Goal: Transaction & Acquisition: Obtain resource

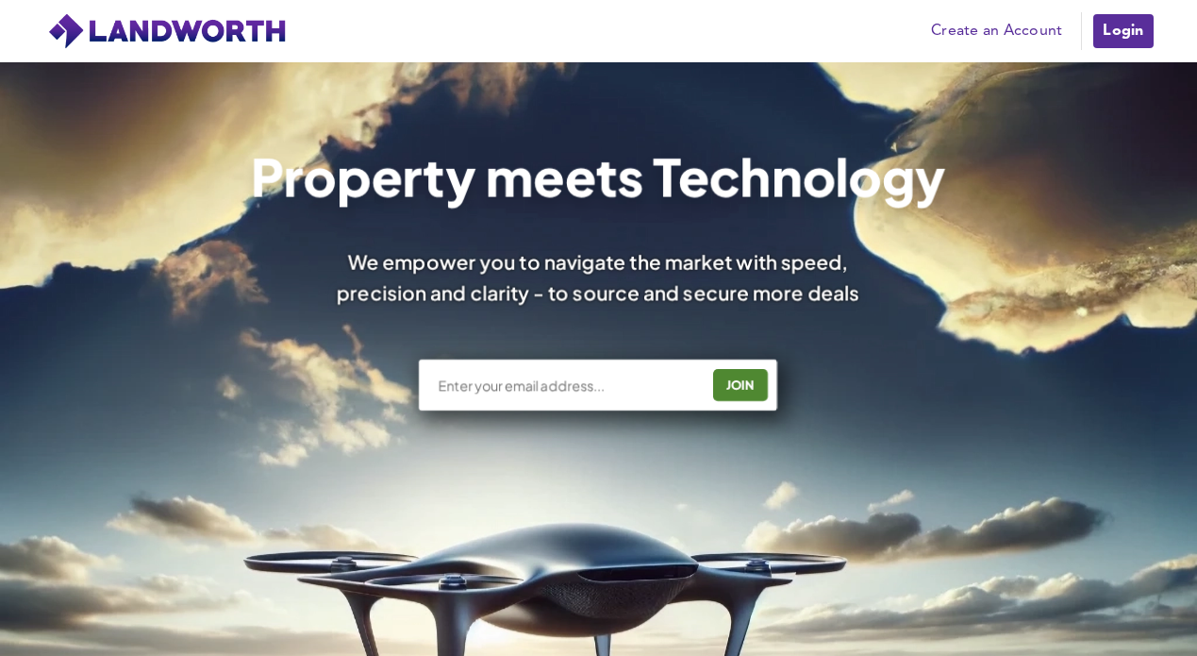
click at [986, 22] on link "Create an Account" at bounding box center [997, 31] width 150 height 28
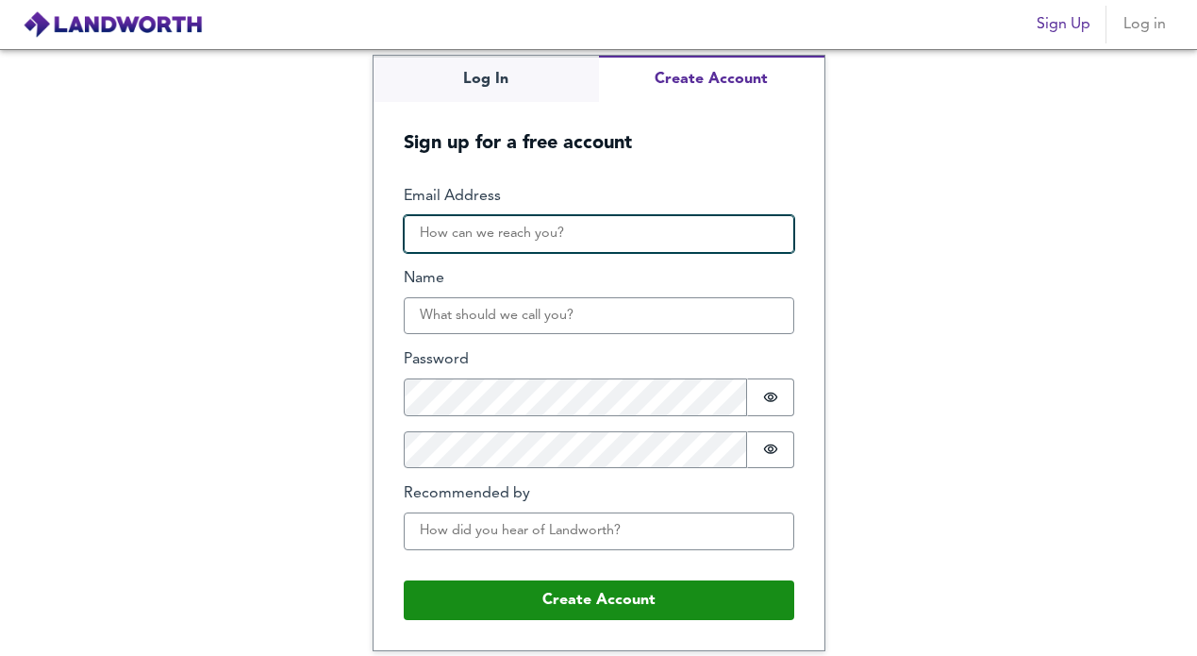
click at [627, 217] on input "Email Address" at bounding box center [599, 234] width 391 height 38
type input "stevengriffithswork@gmail.com"
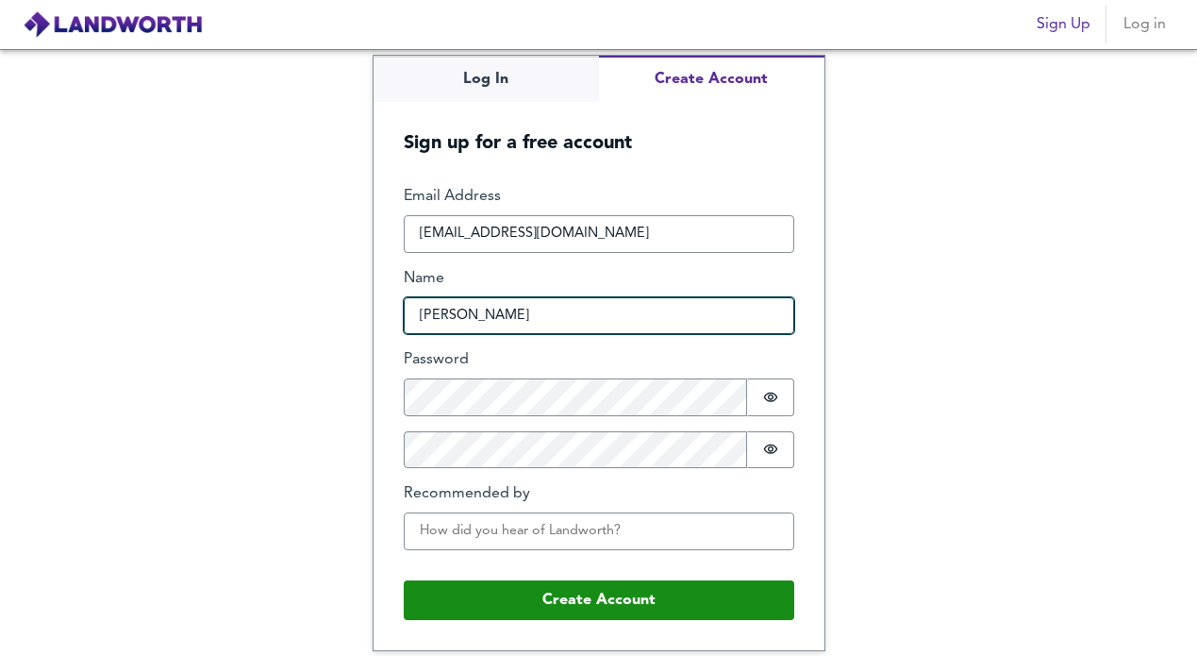
type input "Steven"
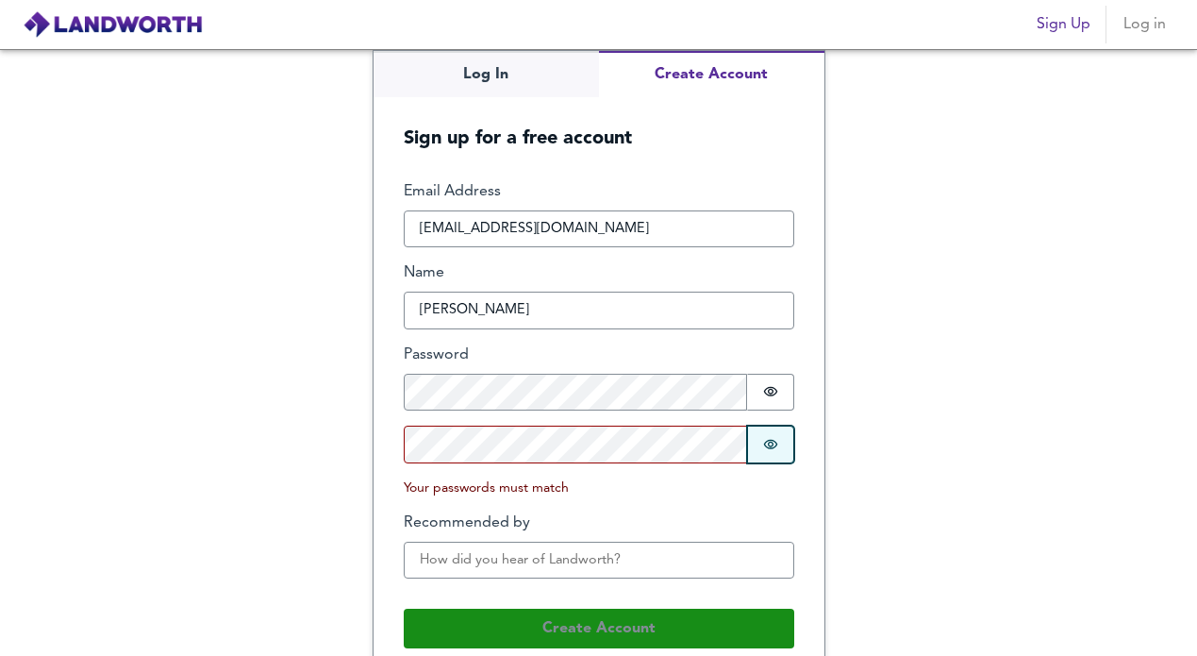
click at [765, 439] on icon "Show password" at bounding box center [770, 444] width 15 height 15
click at [763, 388] on icon "Show password" at bounding box center [770, 391] width 14 height 9
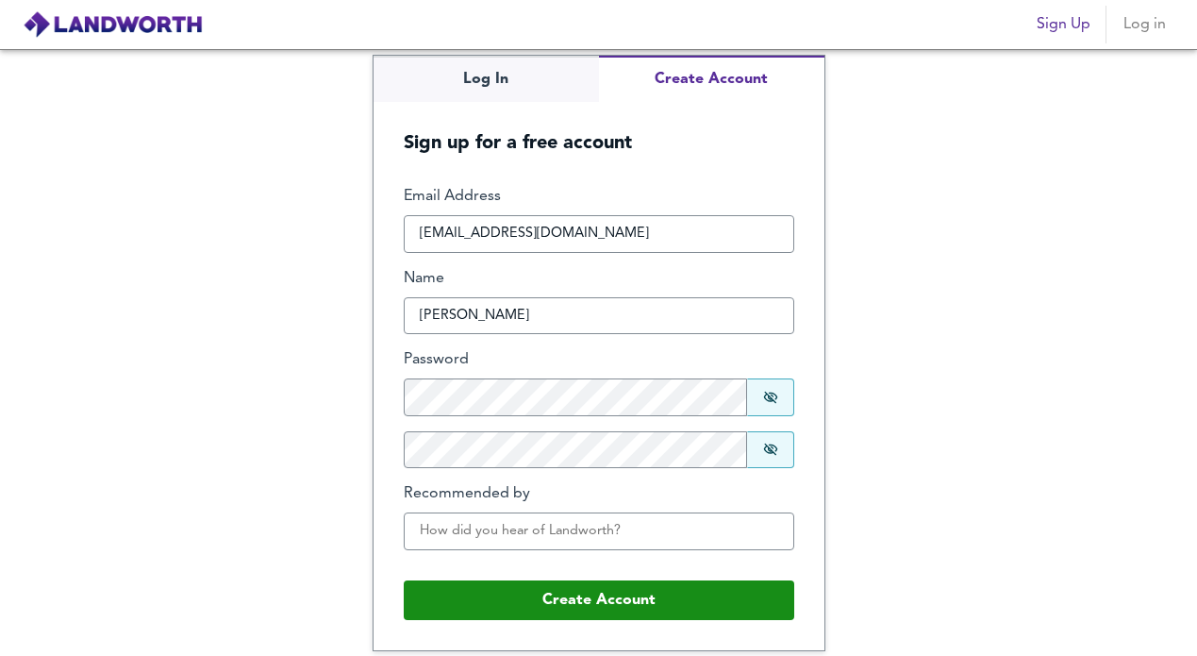
click at [291, 470] on div "Log In Create Account Sign up for a free account Email Address stevengriffithsw…" at bounding box center [598, 352] width 1197 height 607
click at [458, 527] on input "Recommended by" at bounding box center [599, 531] width 391 height 38
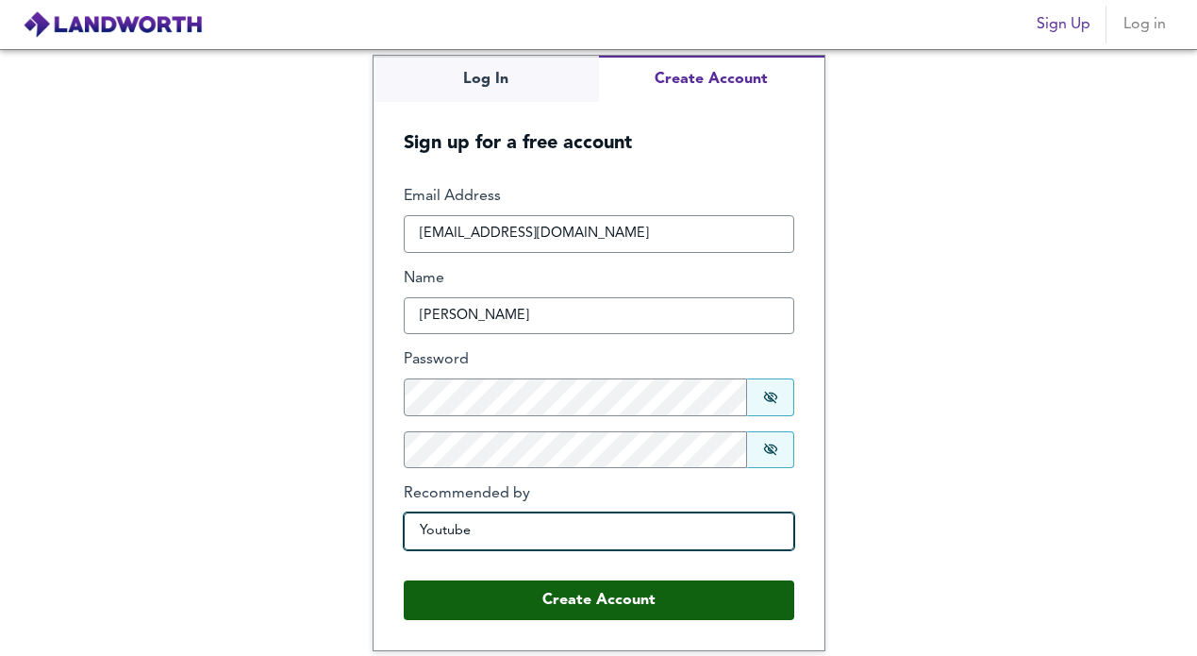
type input "Youtube"
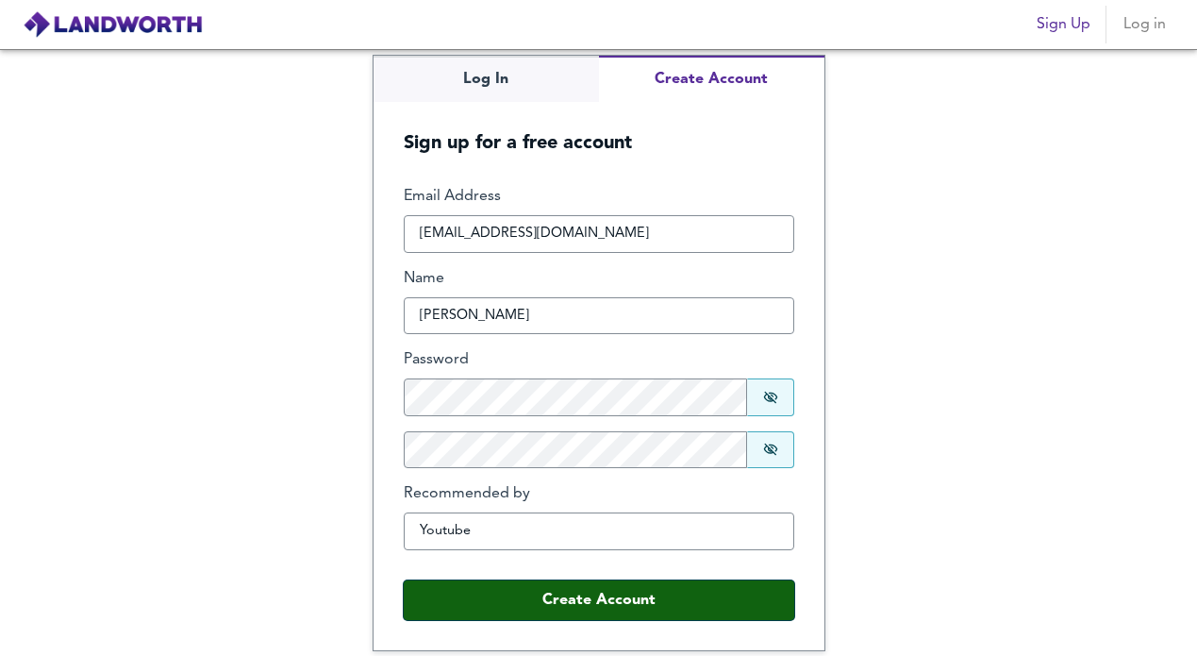
click at [464, 596] on button "Create Account" at bounding box center [599, 600] width 391 height 40
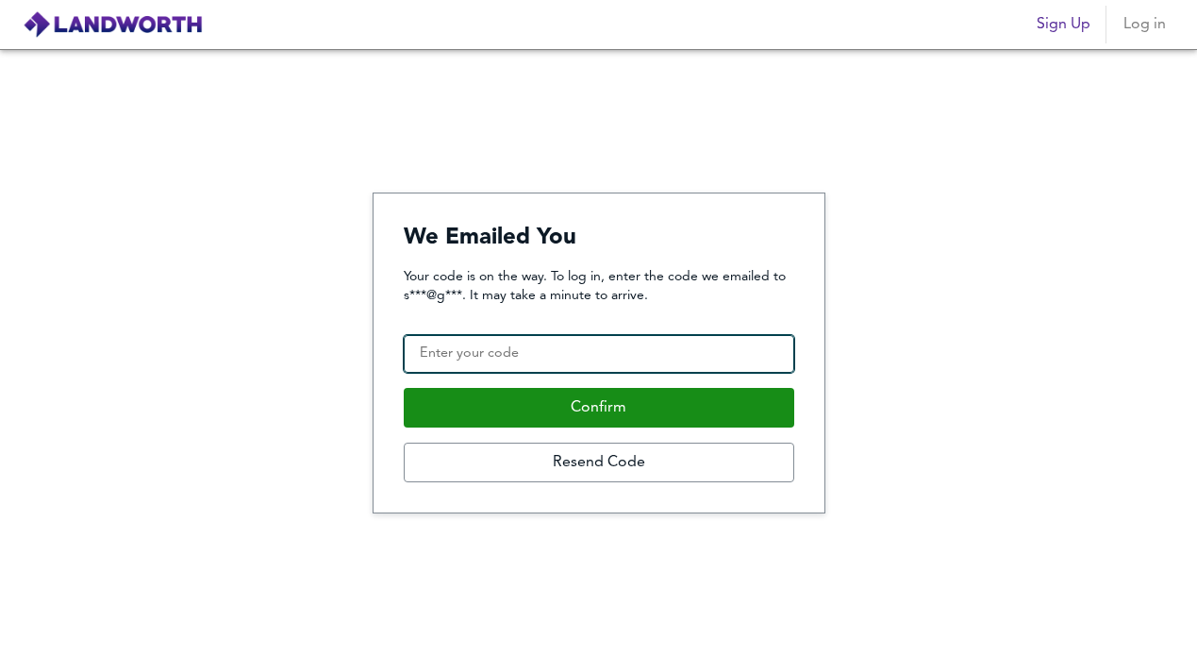
click at [613, 358] on input "Confirmation Code" at bounding box center [599, 354] width 391 height 38
paste input "623058"
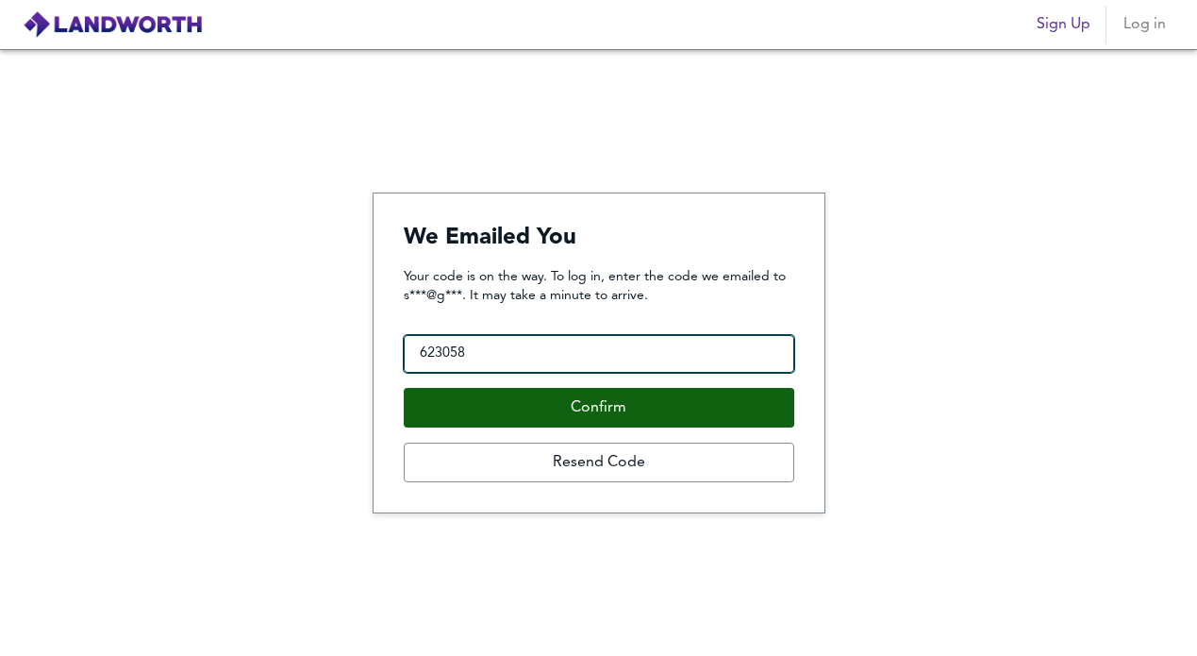
type input "623058"
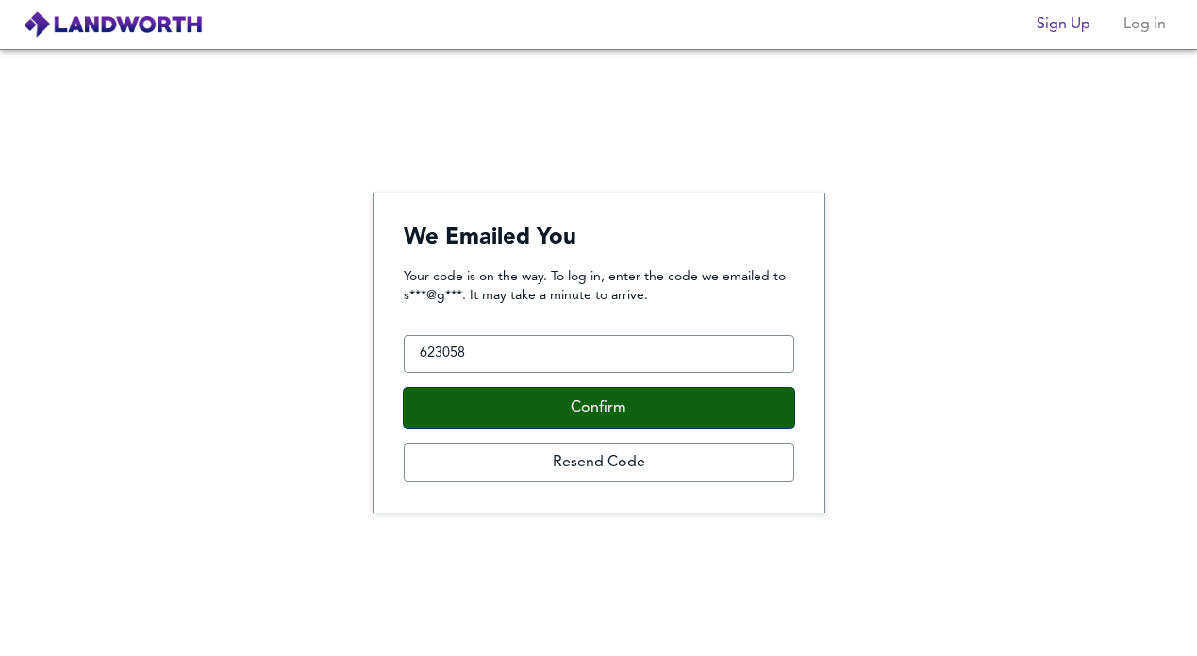
click at [577, 416] on button "Confirm" at bounding box center [599, 408] width 391 height 40
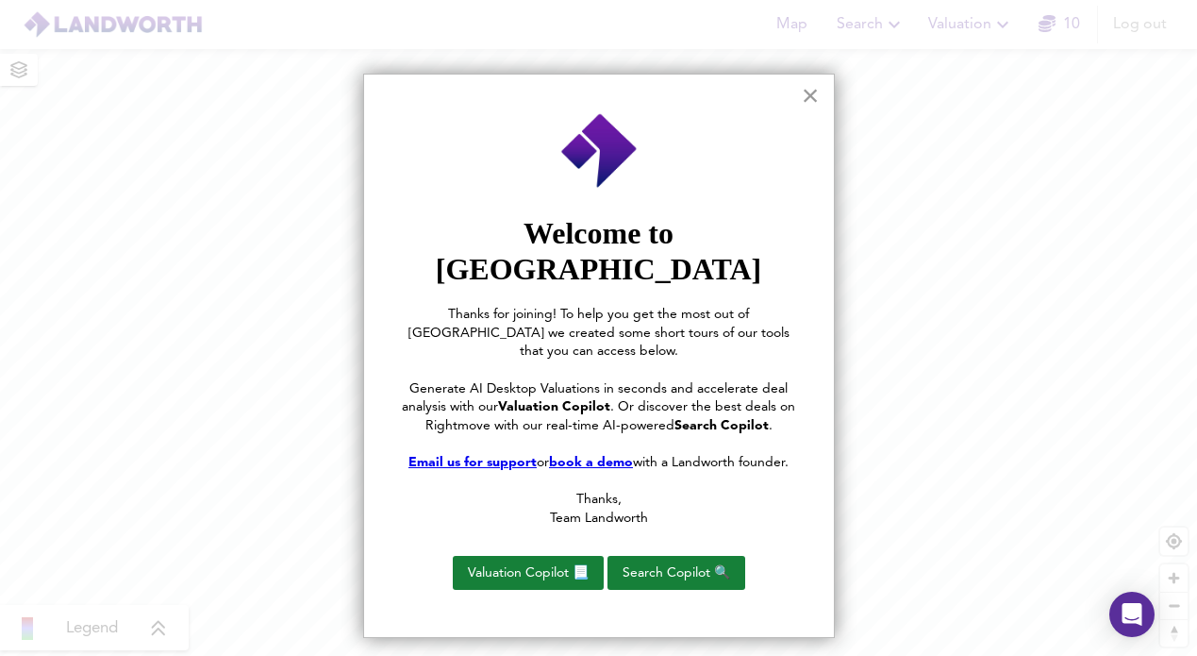
click at [807, 99] on button "×" at bounding box center [811, 95] width 18 height 30
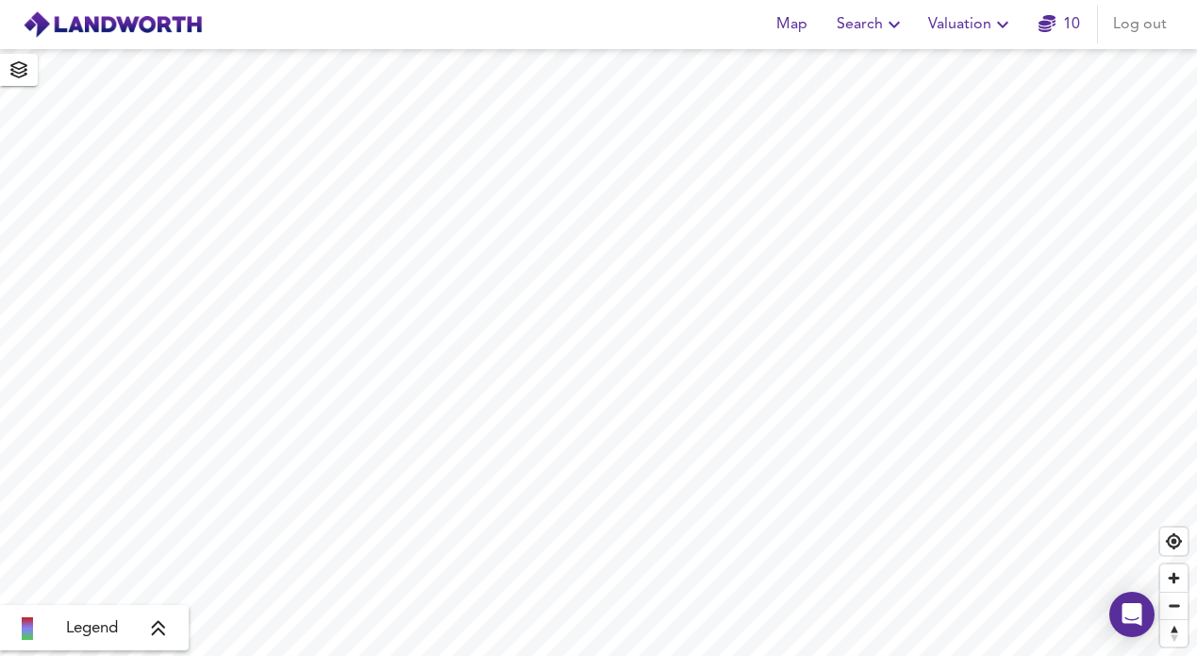
click at [879, 38] on button "Search" at bounding box center [871, 25] width 84 height 38
click at [854, 70] on li "New Search" at bounding box center [871, 68] width 187 height 34
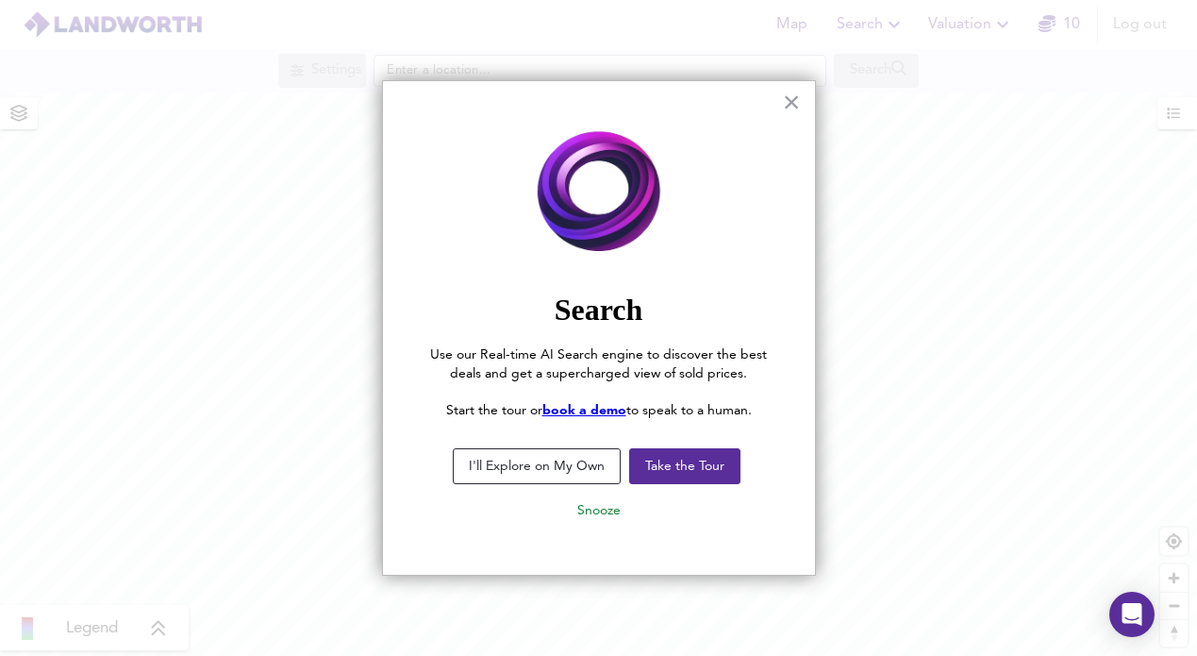
click at [567, 469] on button "I'll Explore on My Own" at bounding box center [537, 466] width 168 height 36
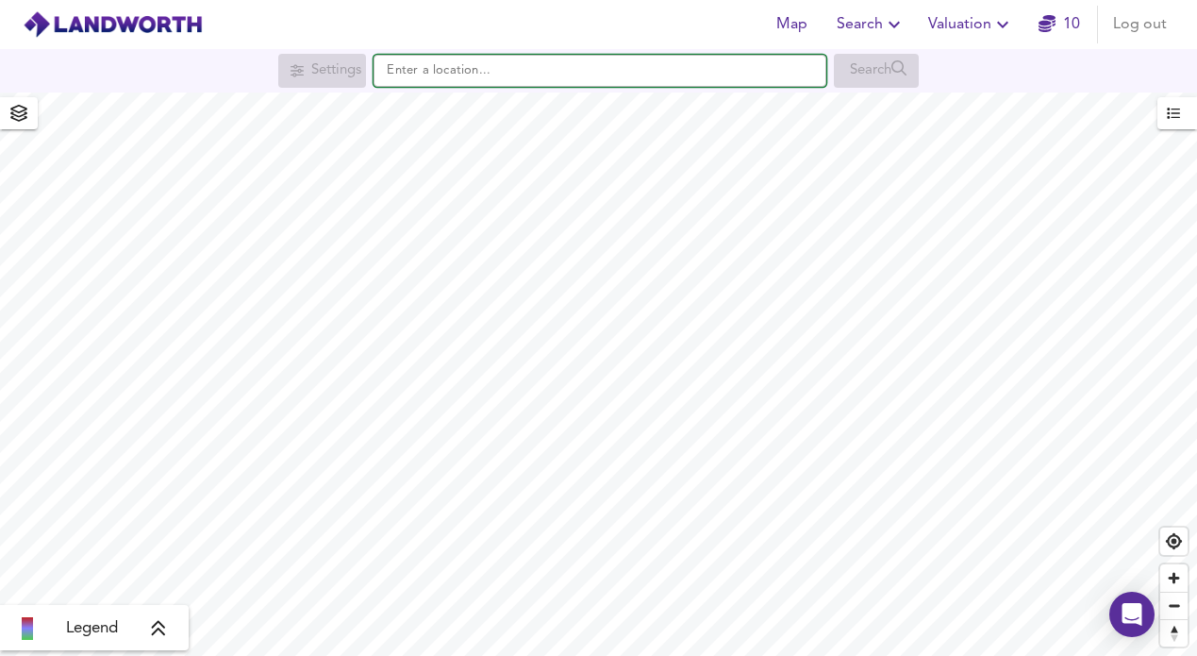
click at [515, 78] on input "text" at bounding box center [600, 71] width 453 height 32
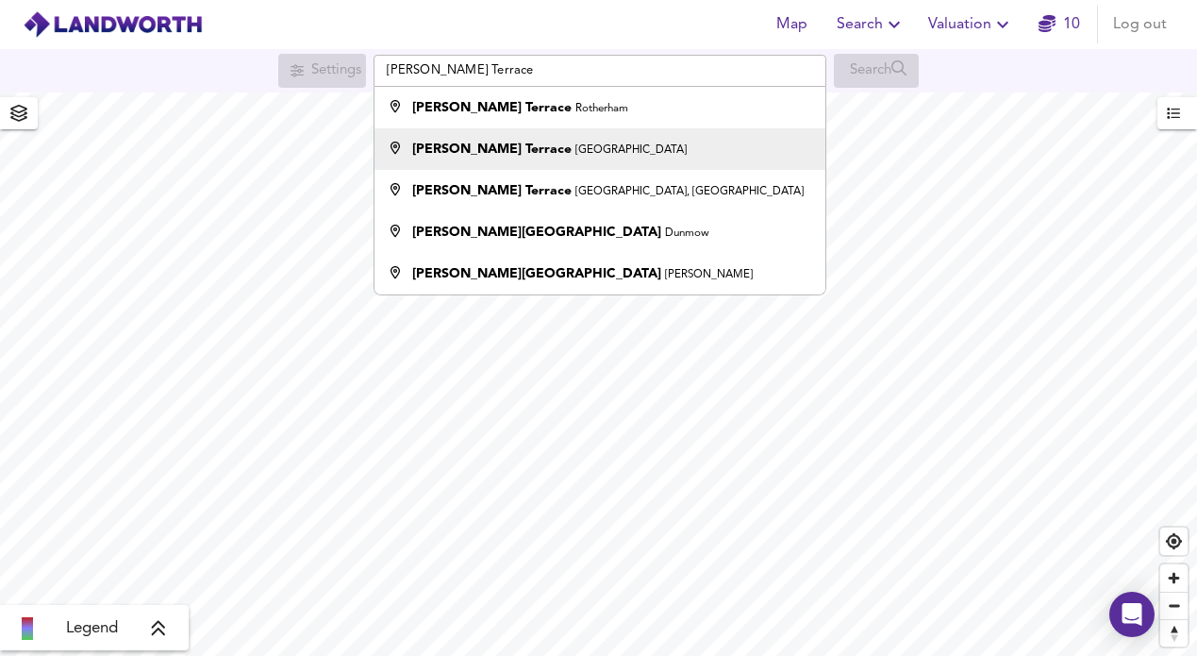
click at [511, 148] on strong "Thornton Terrace" at bounding box center [491, 148] width 159 height 13
type input "Thornton Terrace, Halifax"
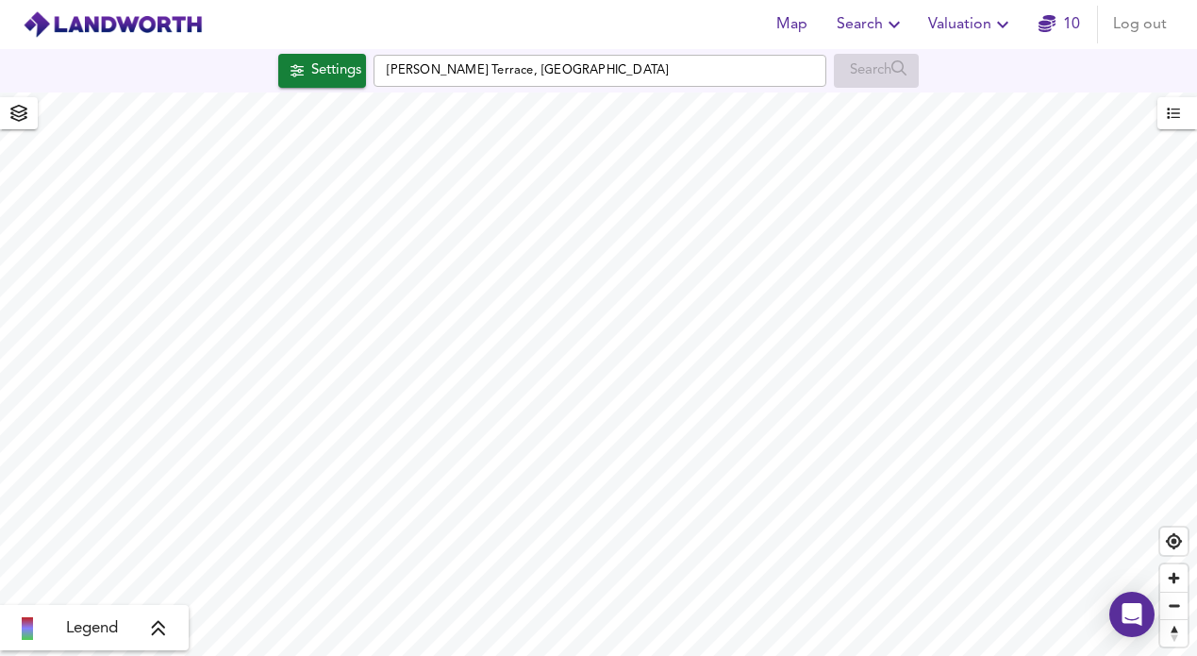
checkbox input "false"
checkbox input "true"
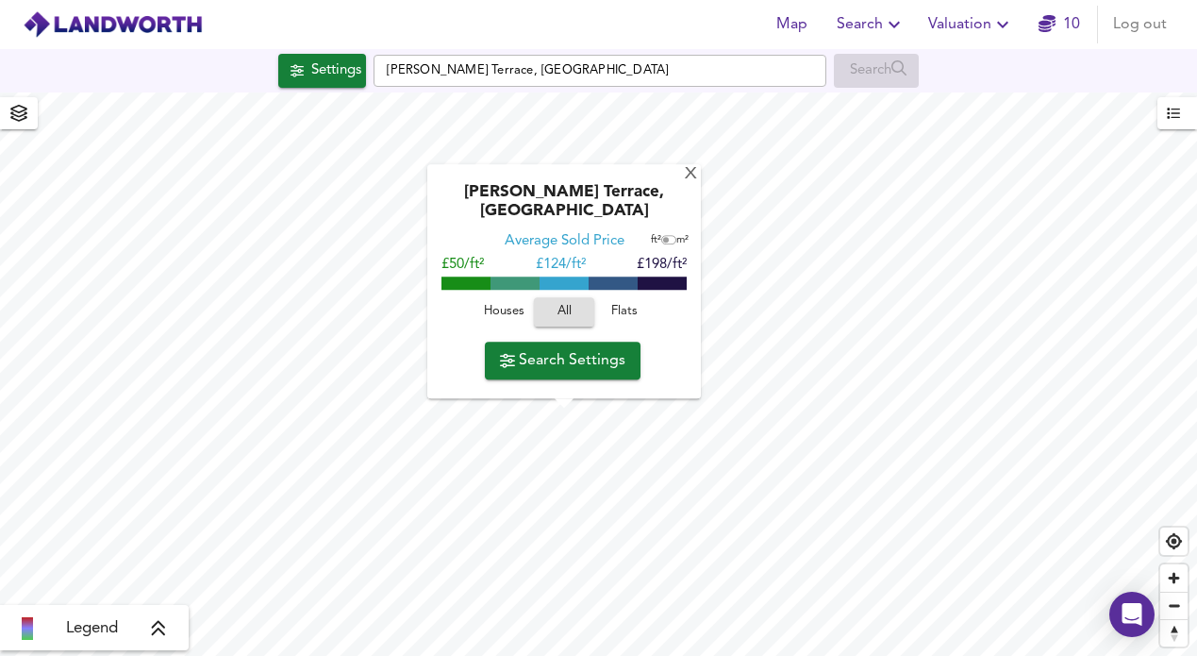
type input "230"
click at [520, 311] on span "Houses" at bounding box center [503, 313] width 51 height 22
click at [668, 241] on input "checkbox" at bounding box center [666, 240] width 28 height 9
checkbox input "true"
click at [683, 184] on div "X" at bounding box center [691, 175] width 16 height 18
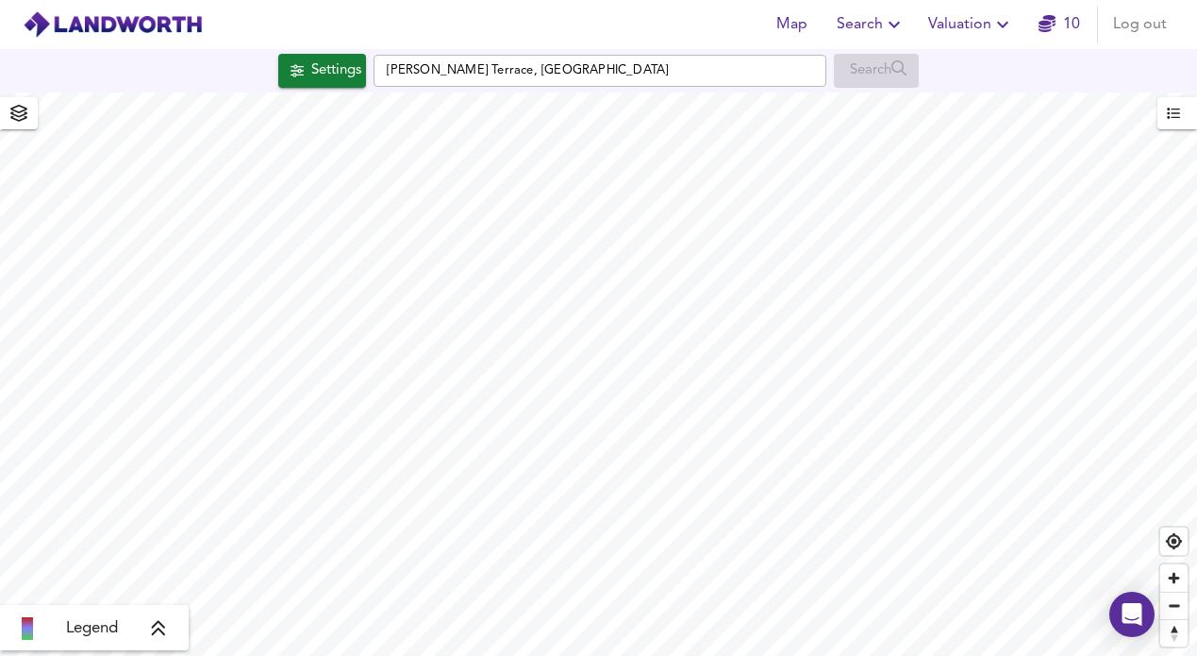
click at [939, 24] on span "Valuation" at bounding box center [971, 24] width 86 height 26
click at [939, 61] on li "New Valuation Report" at bounding box center [972, 68] width 226 height 34
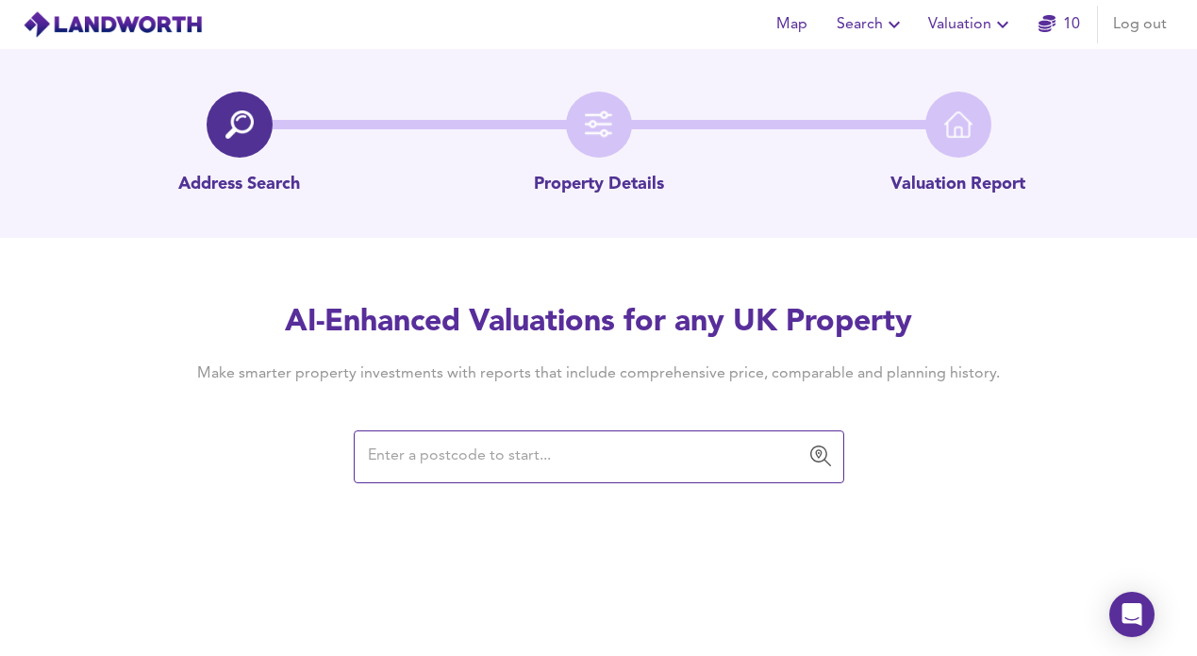
click at [520, 453] on input "text" at bounding box center [584, 457] width 445 height 36
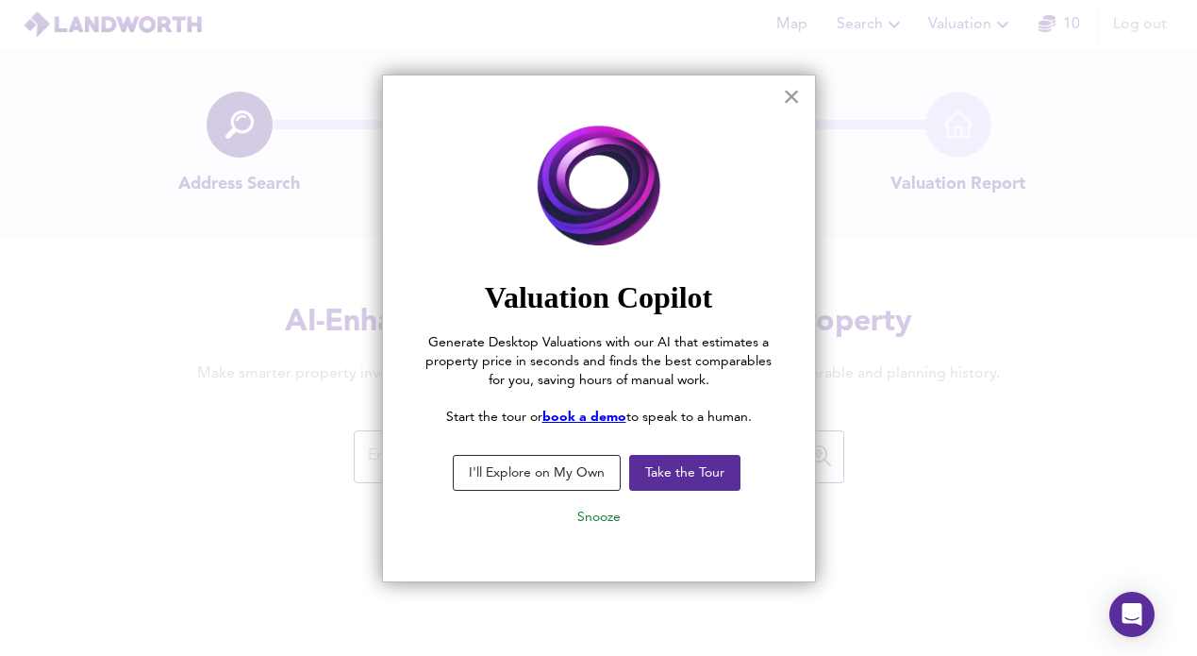
click at [793, 103] on button "×" at bounding box center [792, 96] width 18 height 30
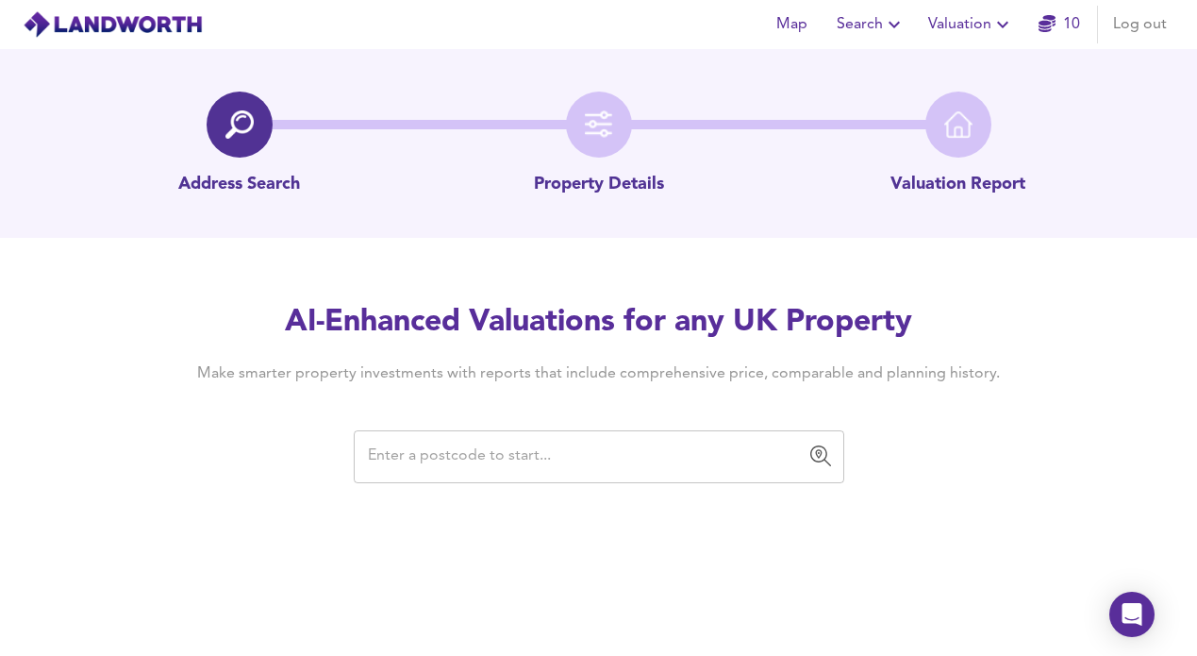
click at [548, 456] on input "text" at bounding box center [584, 457] width 445 height 36
paste input "HX1 3SG"
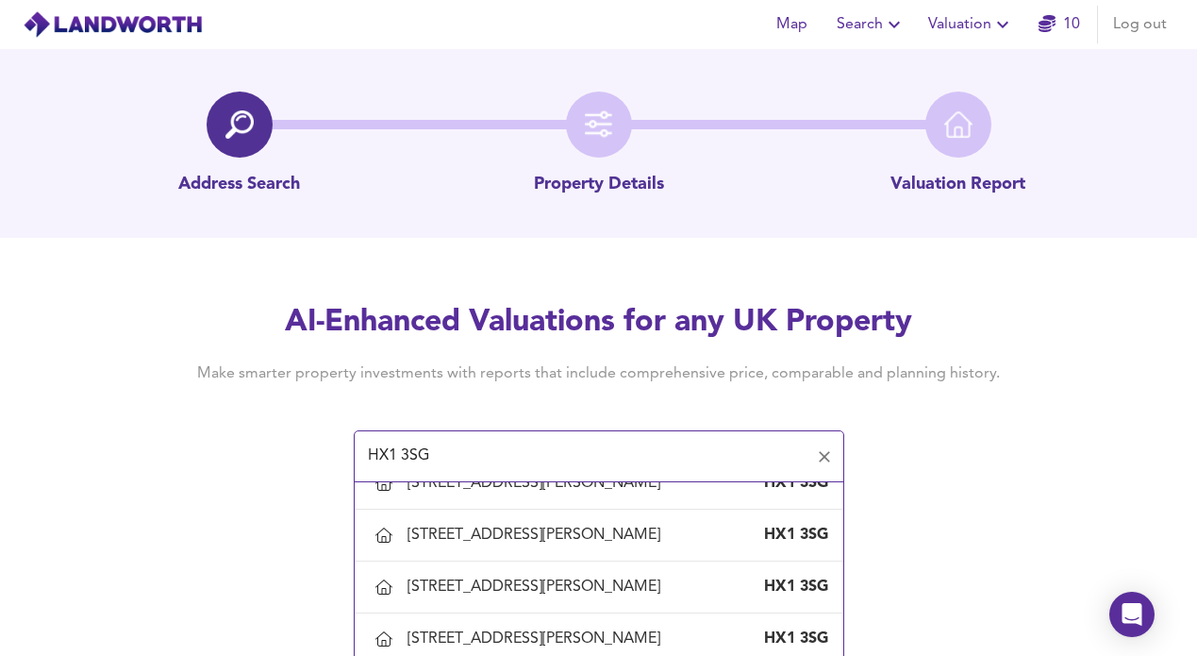
scroll to position [282, 0]
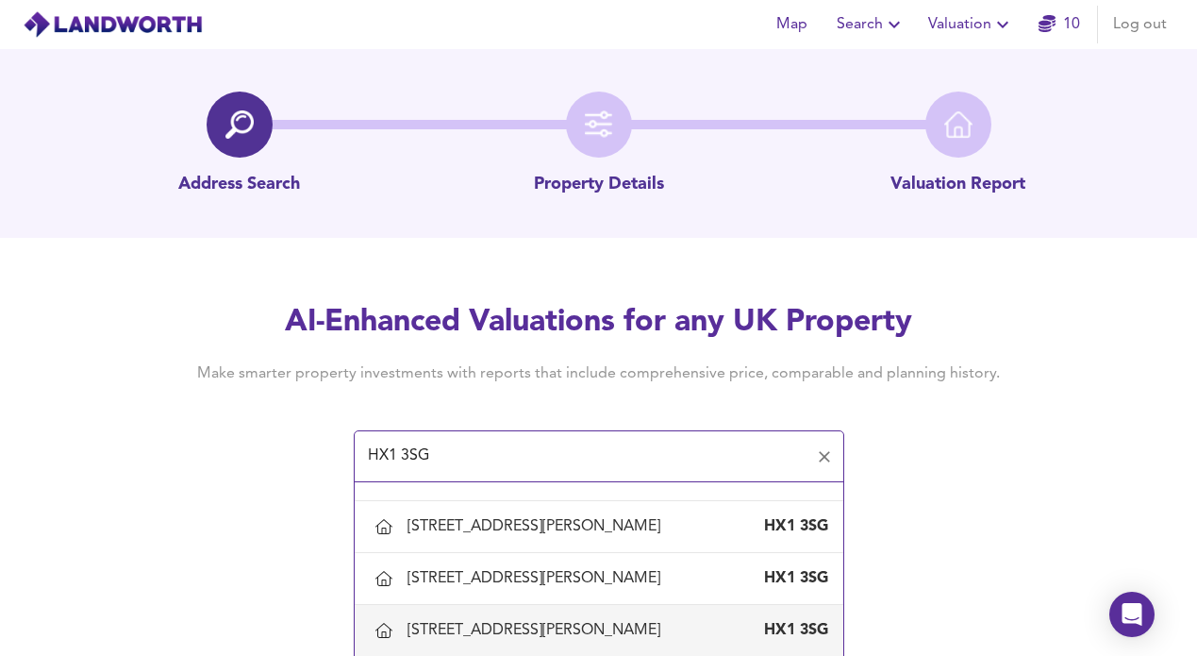
click at [533, 620] on div "10 Thornton Terrace, Halifax, Calderdale" at bounding box center [538, 630] width 260 height 21
type input "10 Thornton Terrace, Halifax, Calderdale"
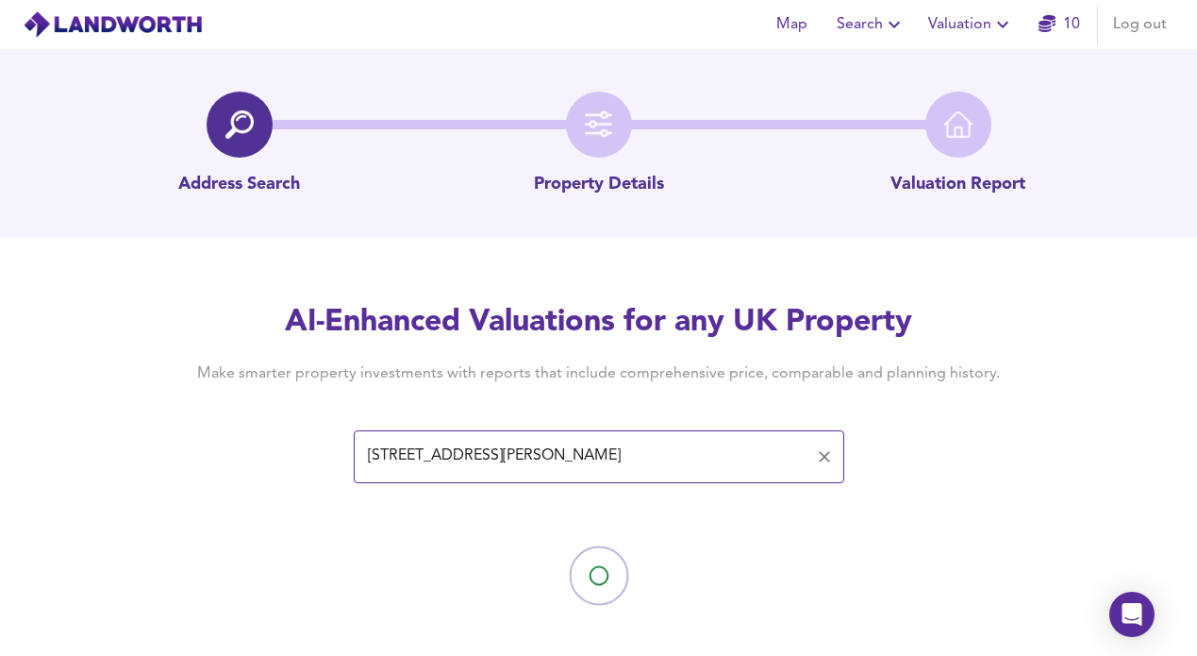
scroll to position [14, 0]
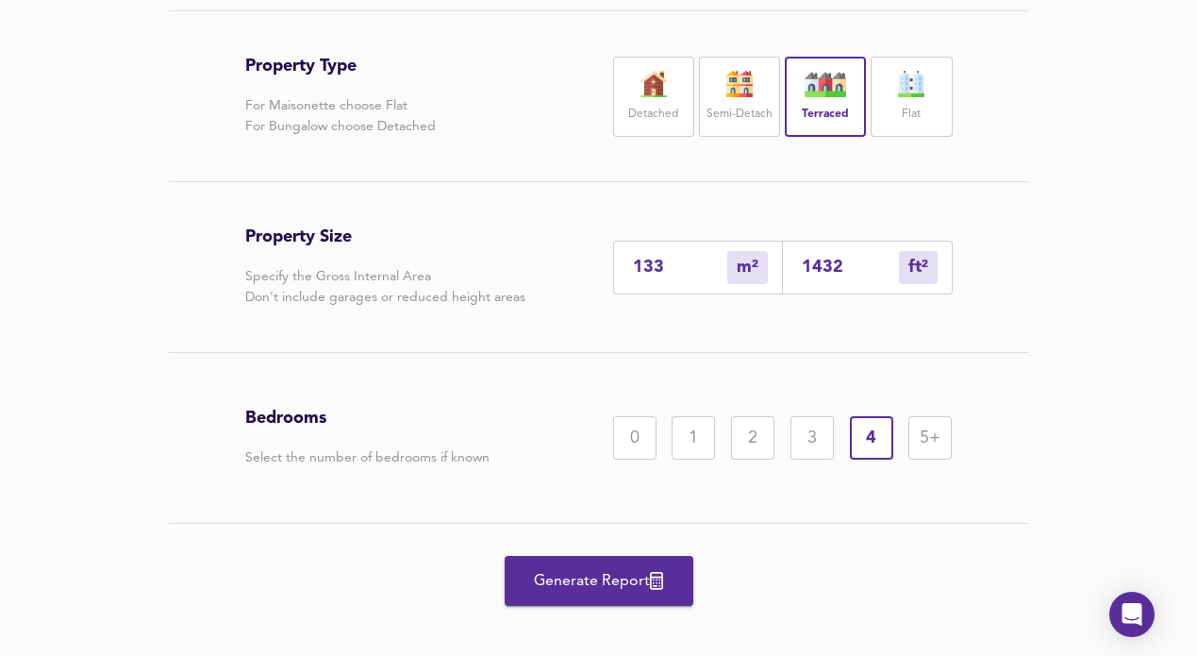
scroll to position [426, 0]
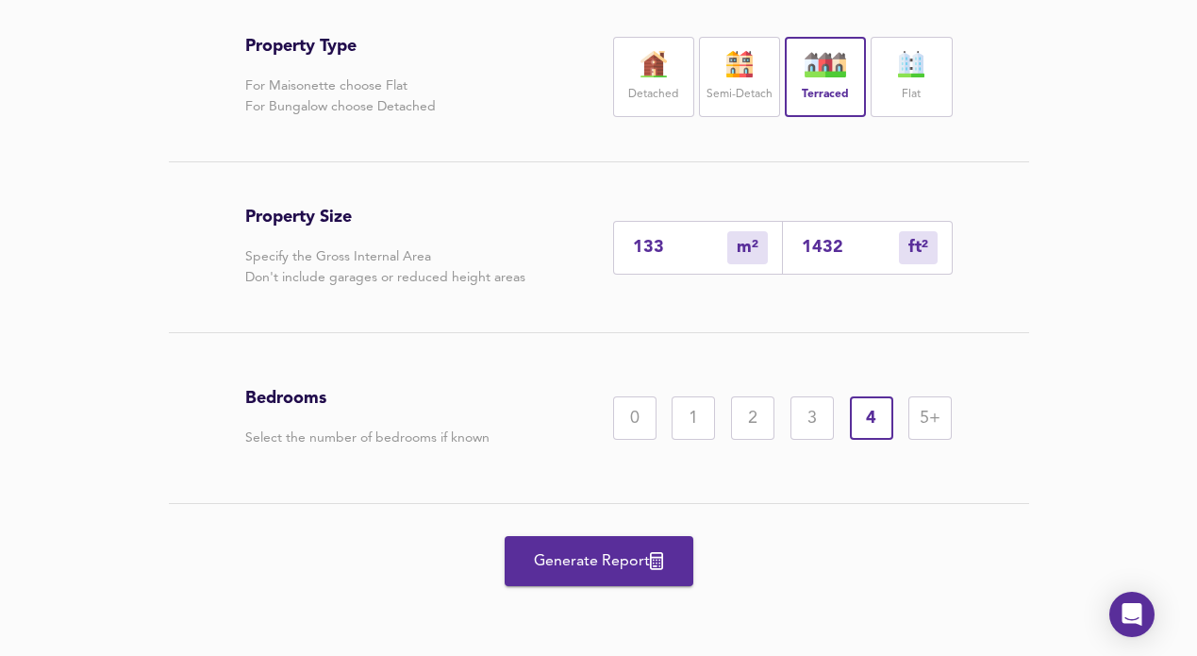
click at [642, 548] on span "Generate Report" at bounding box center [599, 561] width 151 height 26
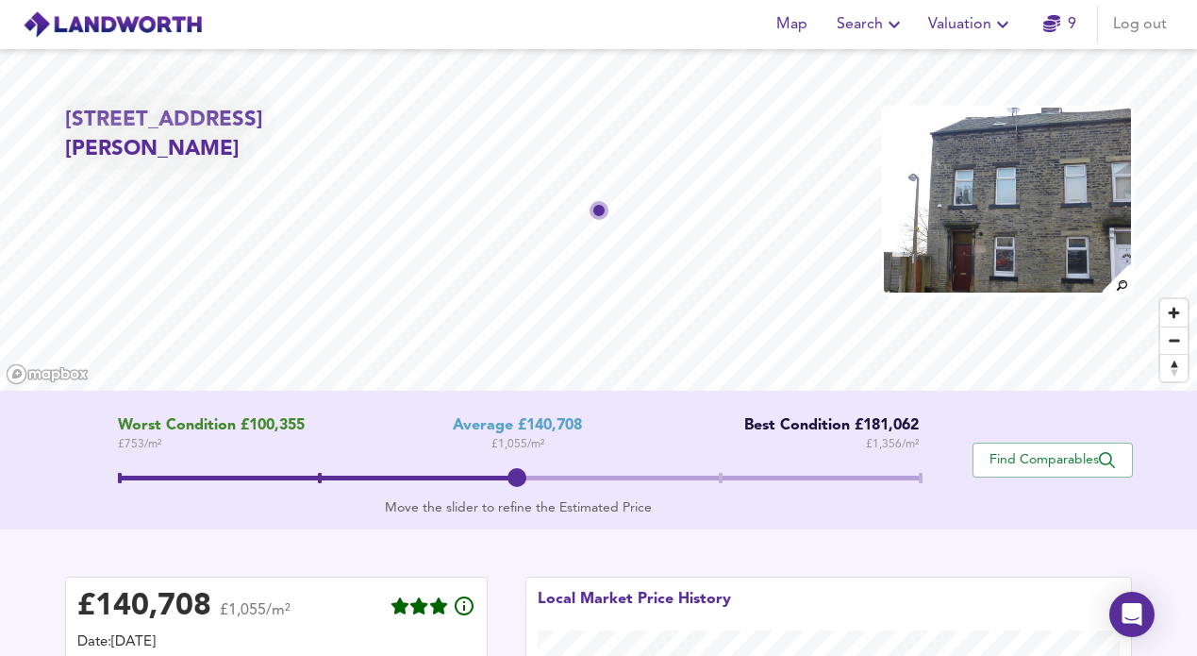
click at [1040, 228] on img at bounding box center [1007, 200] width 250 height 189
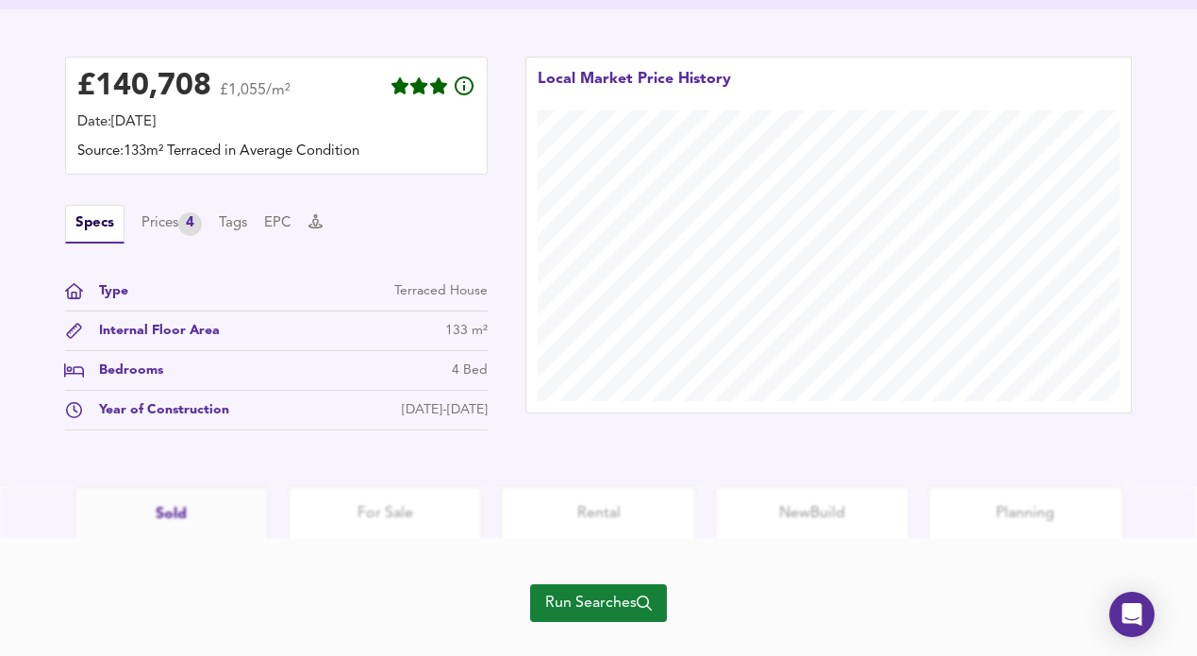
scroll to position [554, 0]
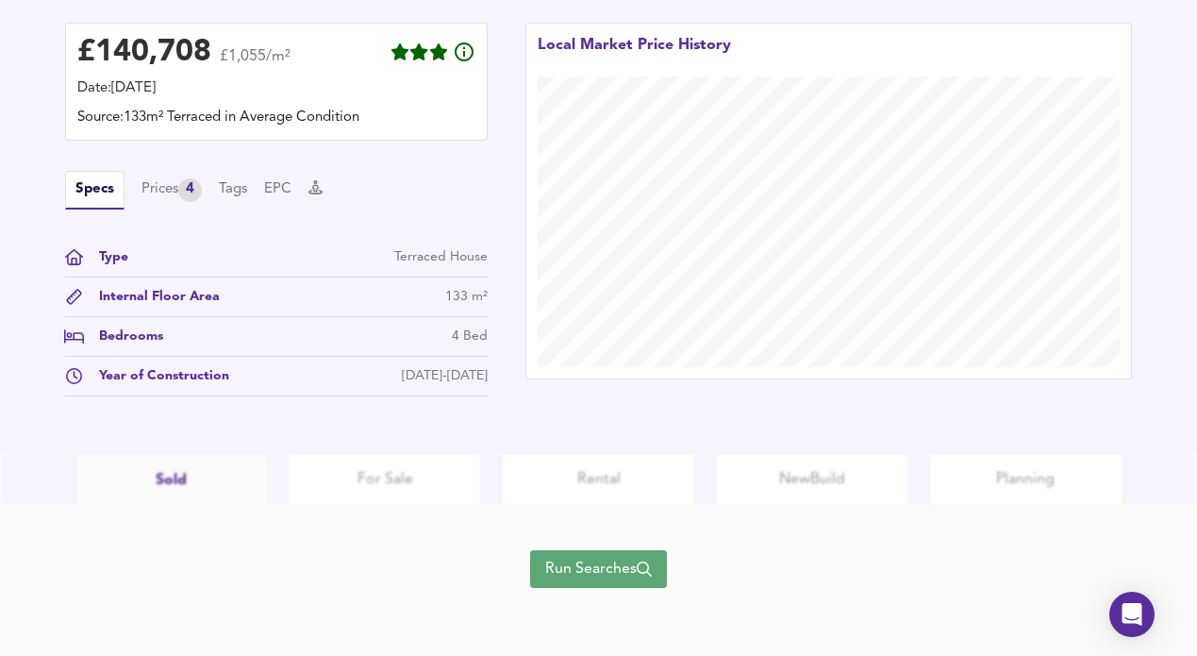
click at [619, 577] on span "Run Searches" at bounding box center [598, 569] width 107 height 26
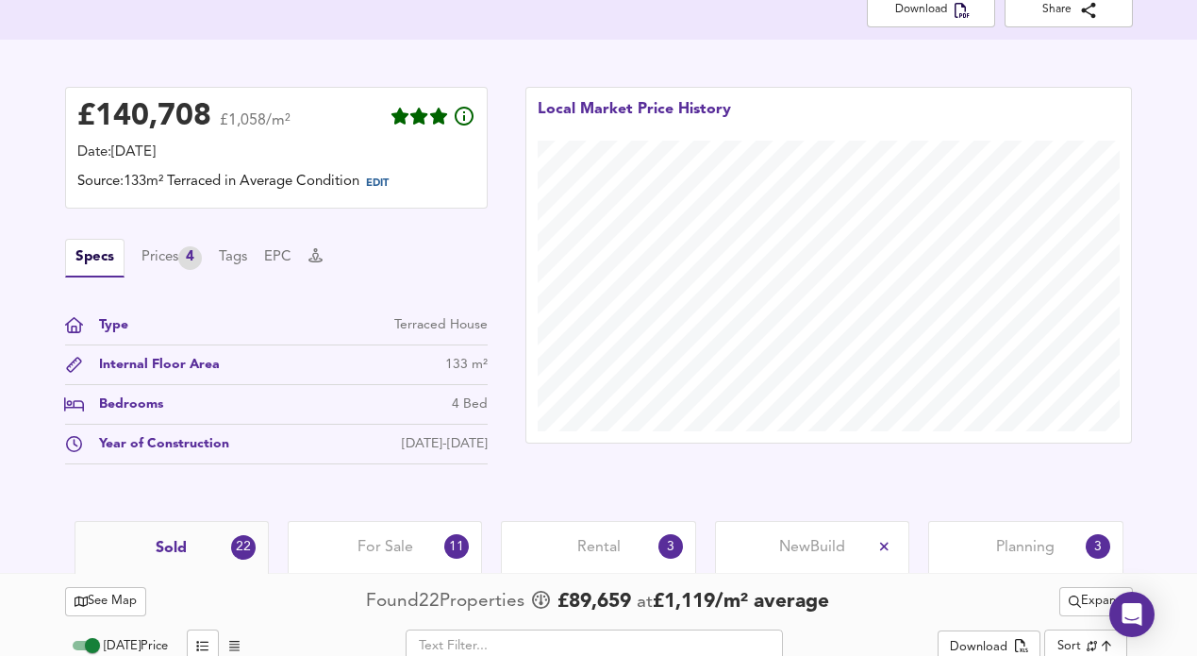
scroll to position [385, 0]
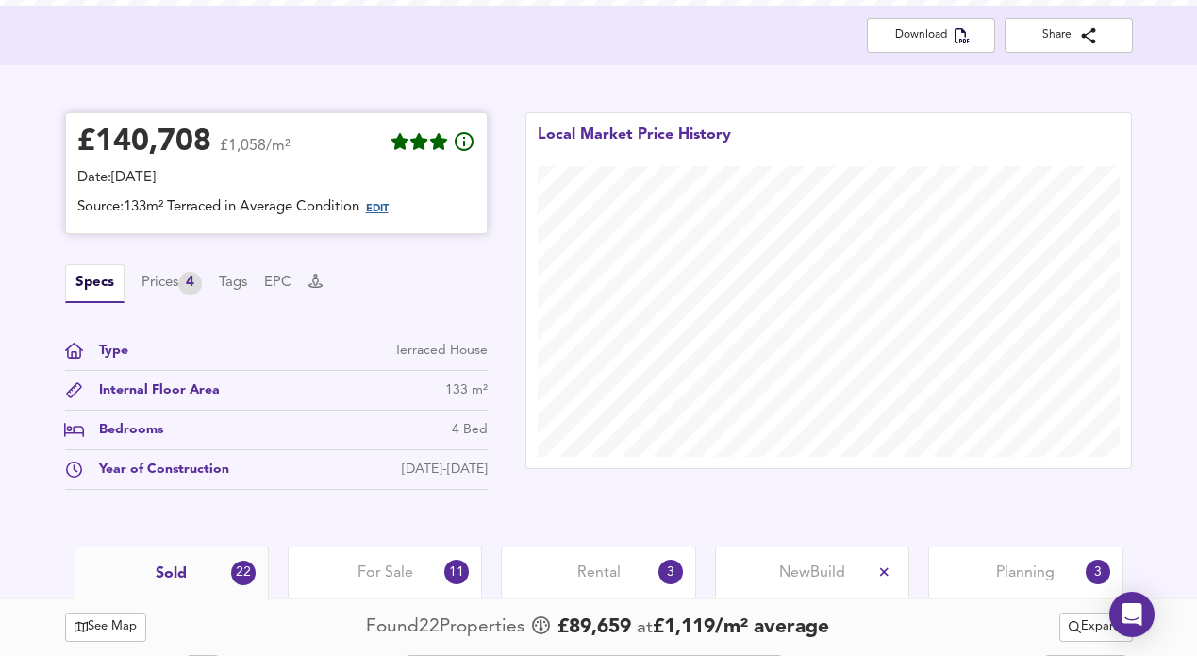
click at [384, 210] on span "EDIT" at bounding box center [377, 209] width 23 height 10
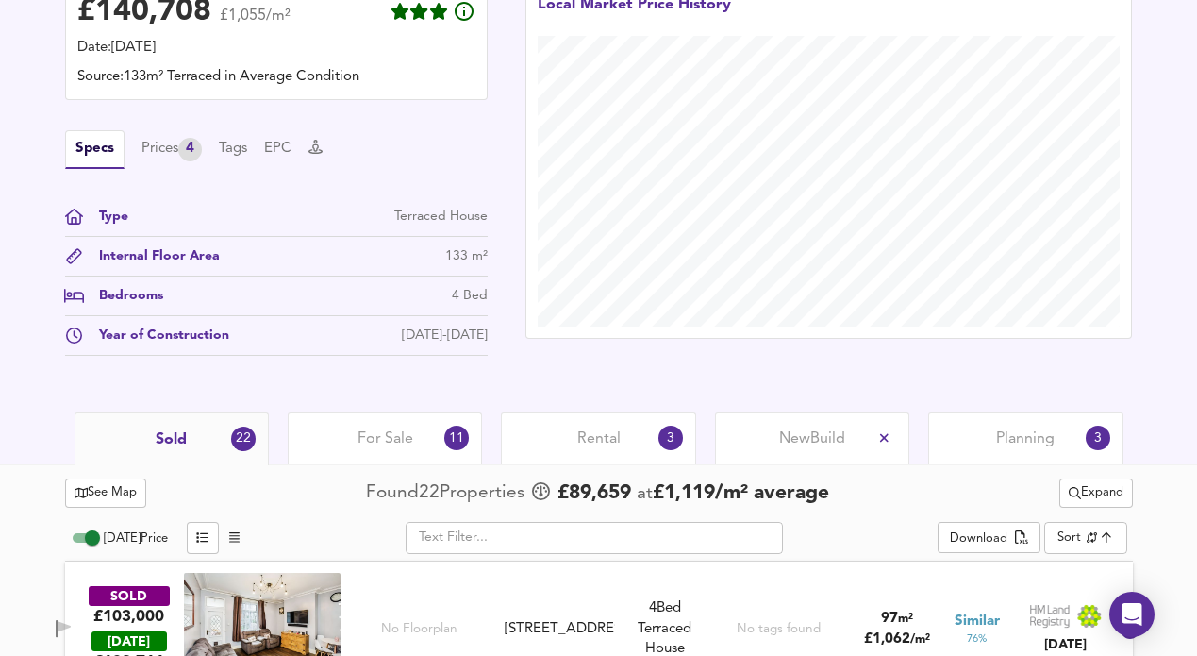
scroll to position [599, 0]
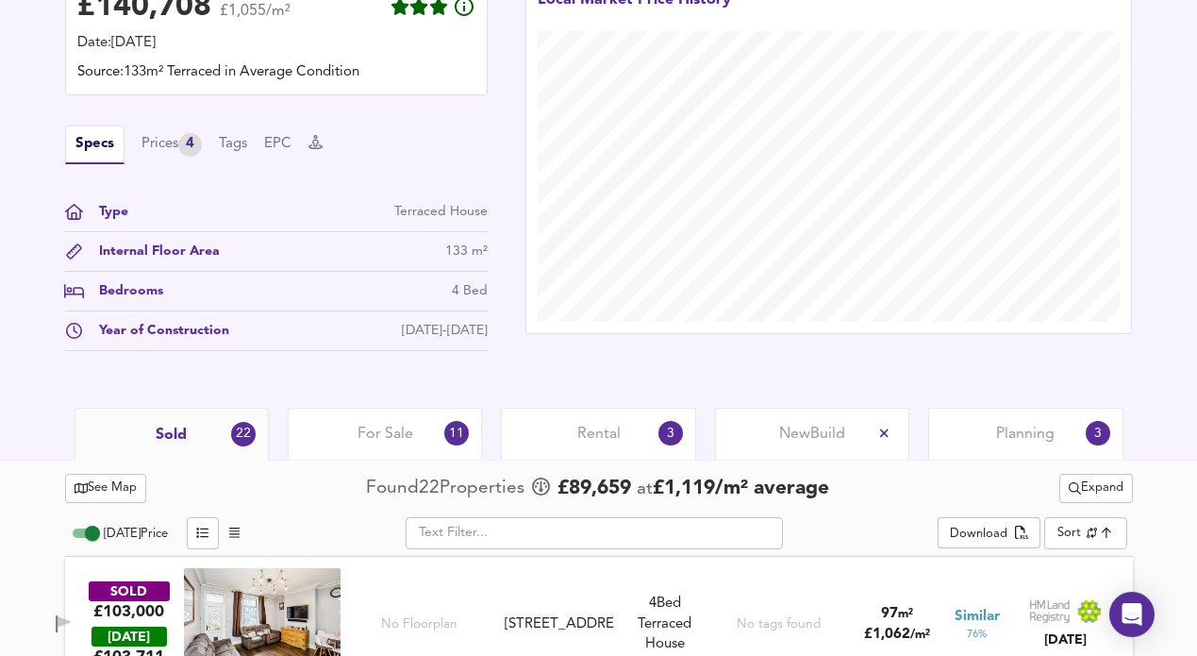
click at [340, 437] on div "For Sale 11" at bounding box center [385, 434] width 194 height 52
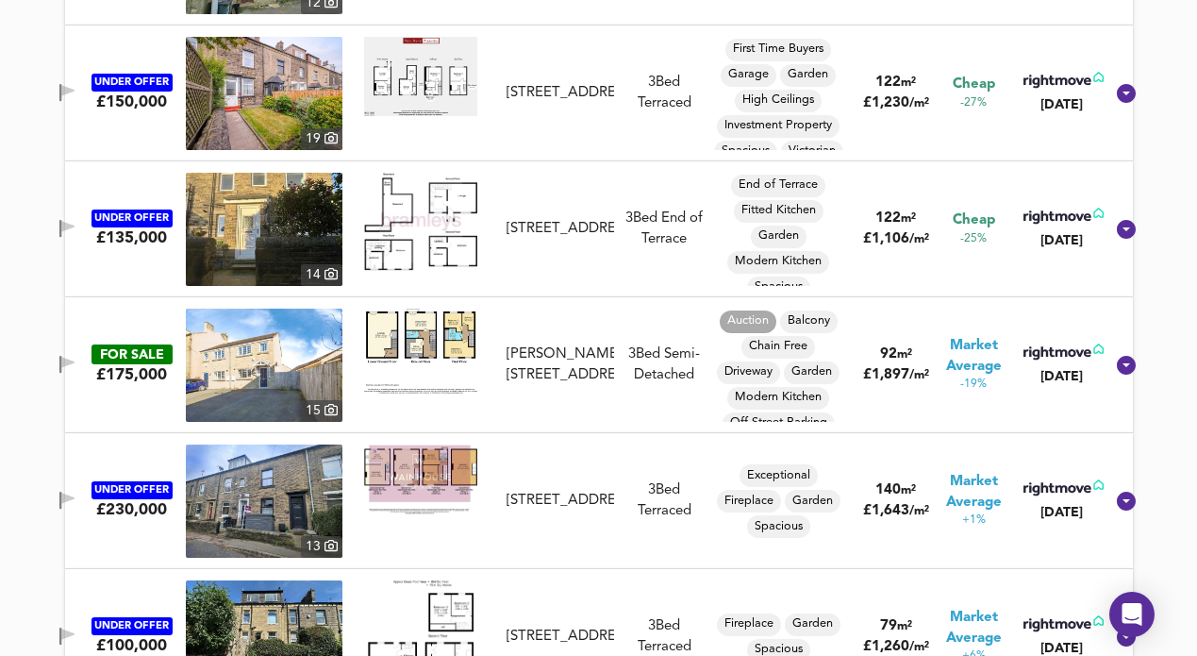
scroll to position [1279, 0]
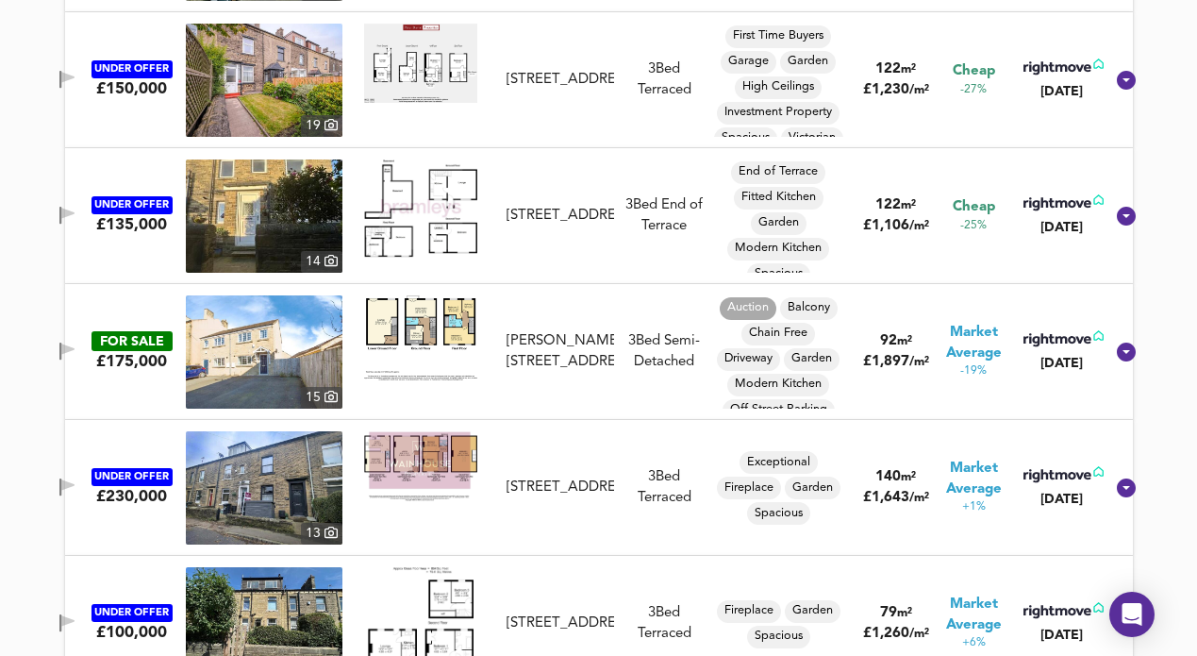
click at [289, 352] on img at bounding box center [264, 351] width 157 height 113
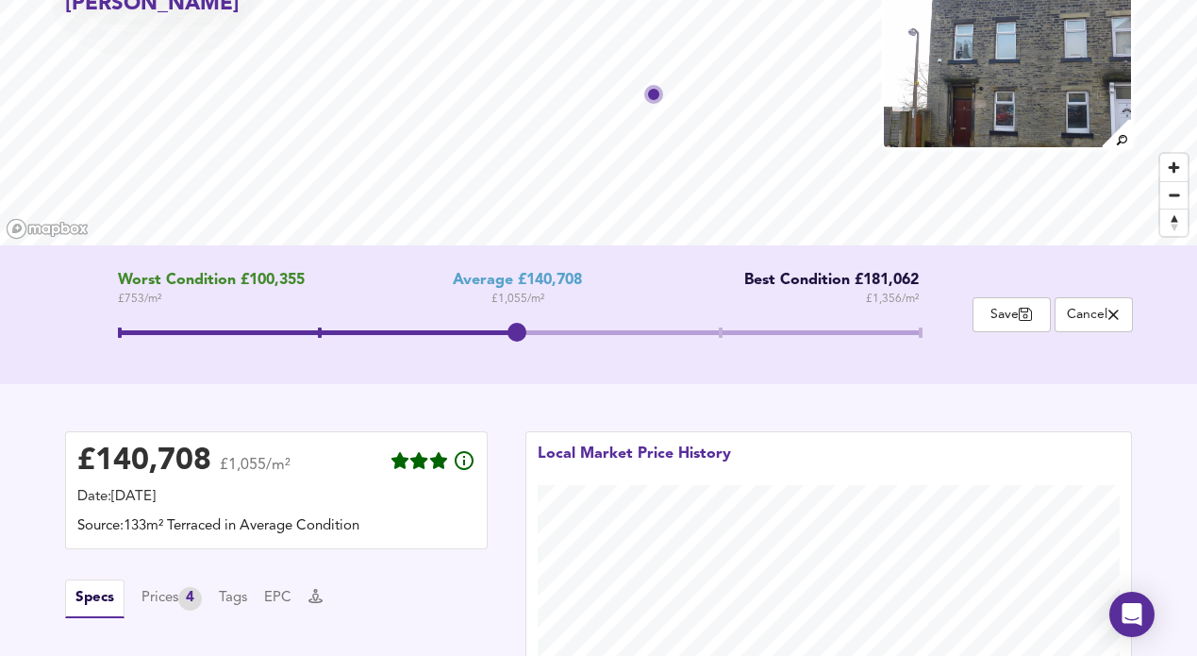
scroll to position [158, 0]
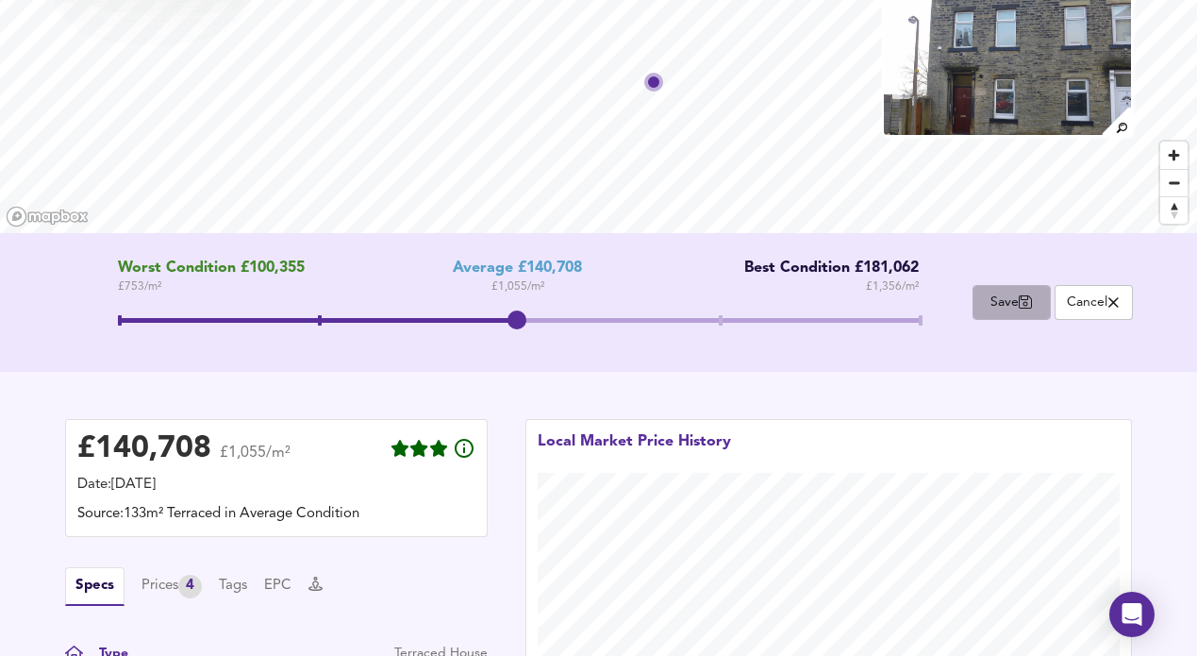
click at [1014, 304] on span "Save" at bounding box center [1012, 302] width 58 height 18
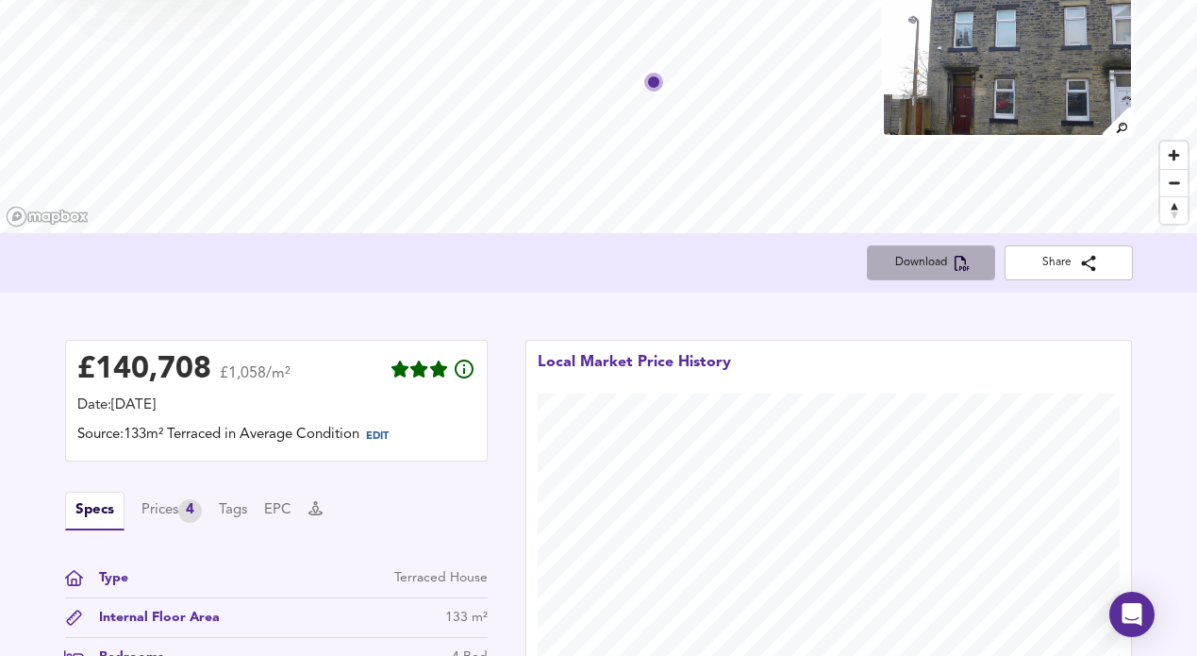
click at [939, 263] on span "Download" at bounding box center [931, 263] width 98 height 20
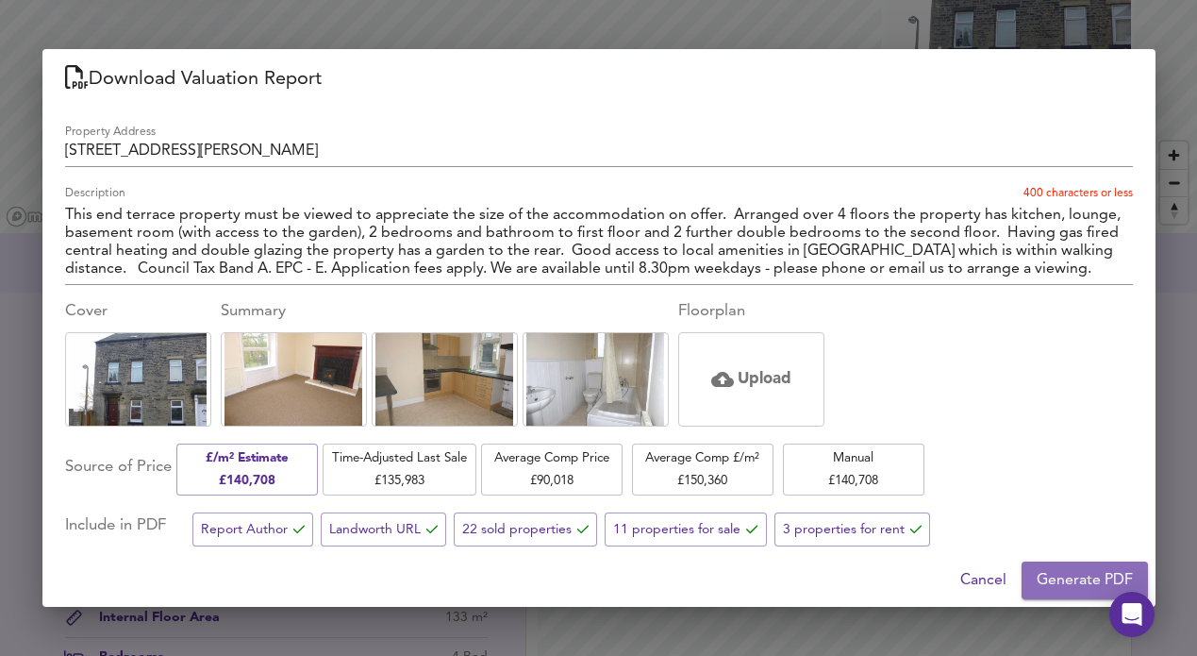
click at [1054, 574] on span "Generate PDF" at bounding box center [1085, 580] width 96 height 26
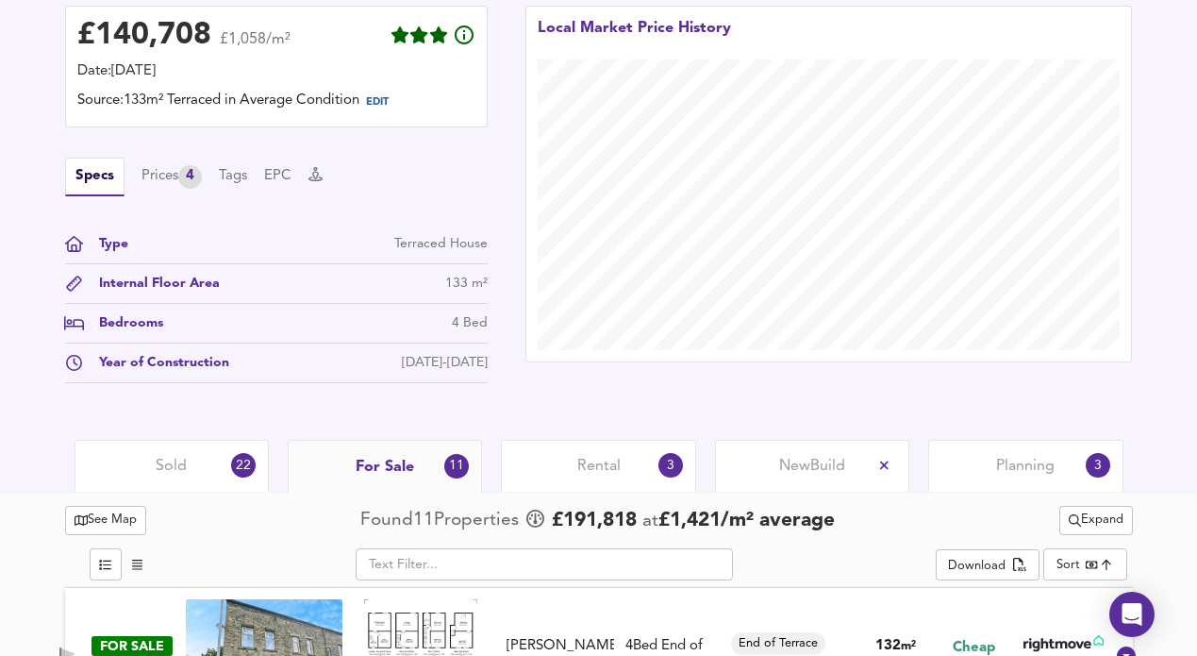
scroll to position [522, 0]
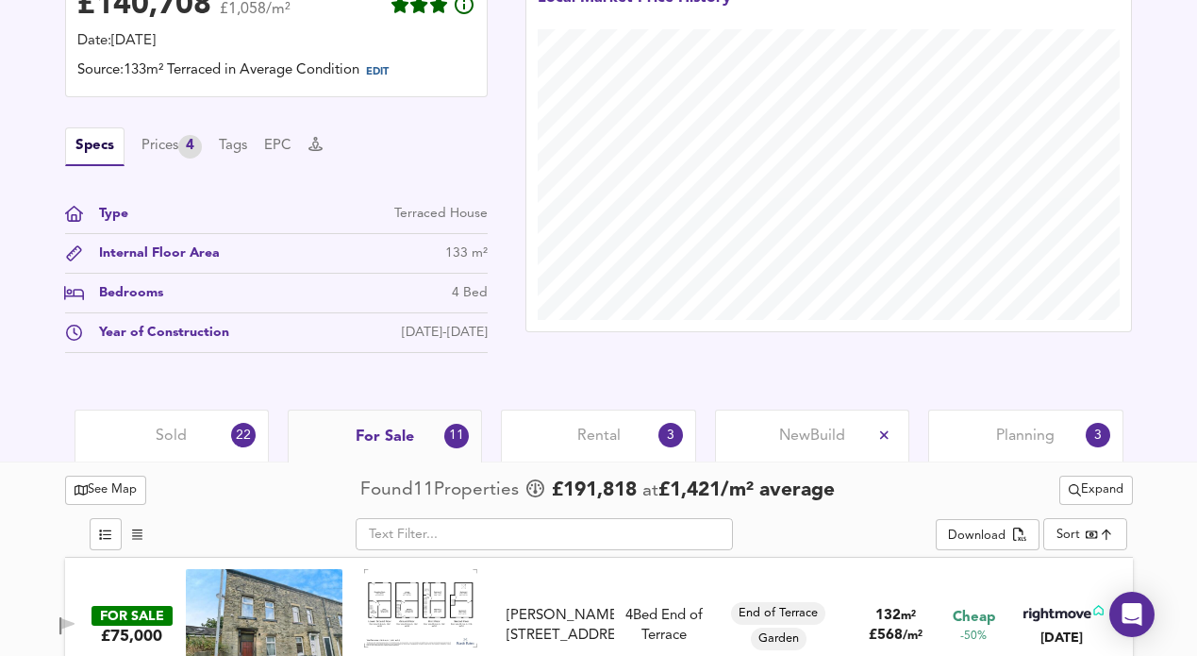
click at [827, 446] on div "New Build" at bounding box center [812, 436] width 194 height 52
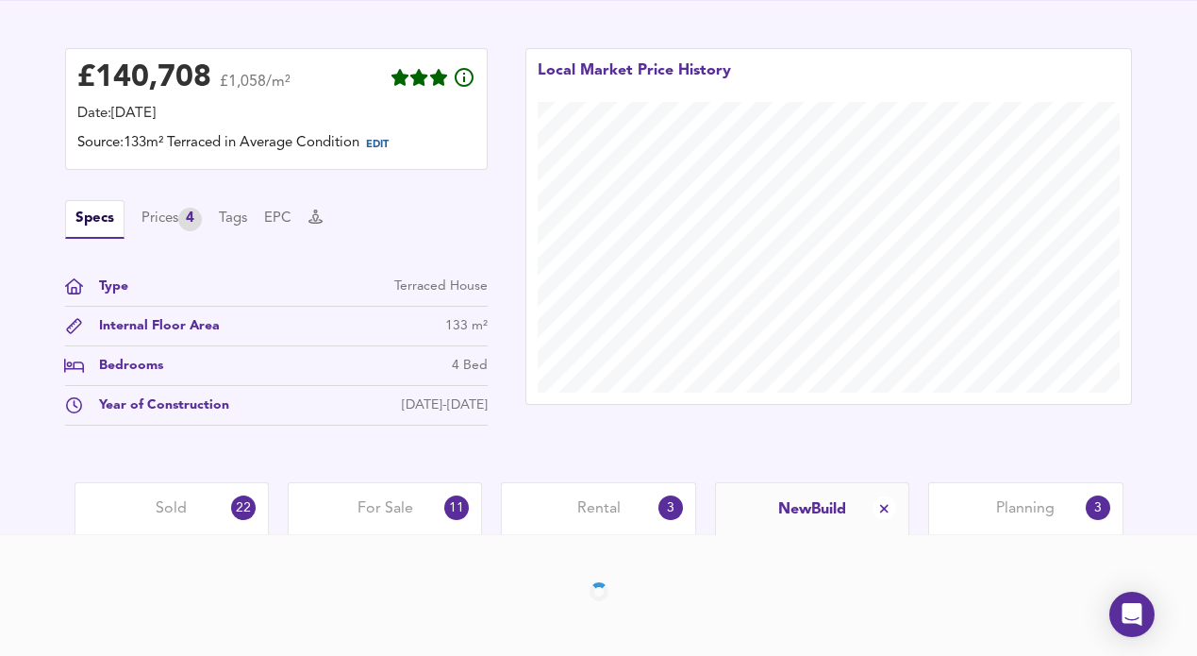
scroll to position [448, 0]
click at [1025, 505] on span "Planning" at bounding box center [1025, 509] width 59 height 21
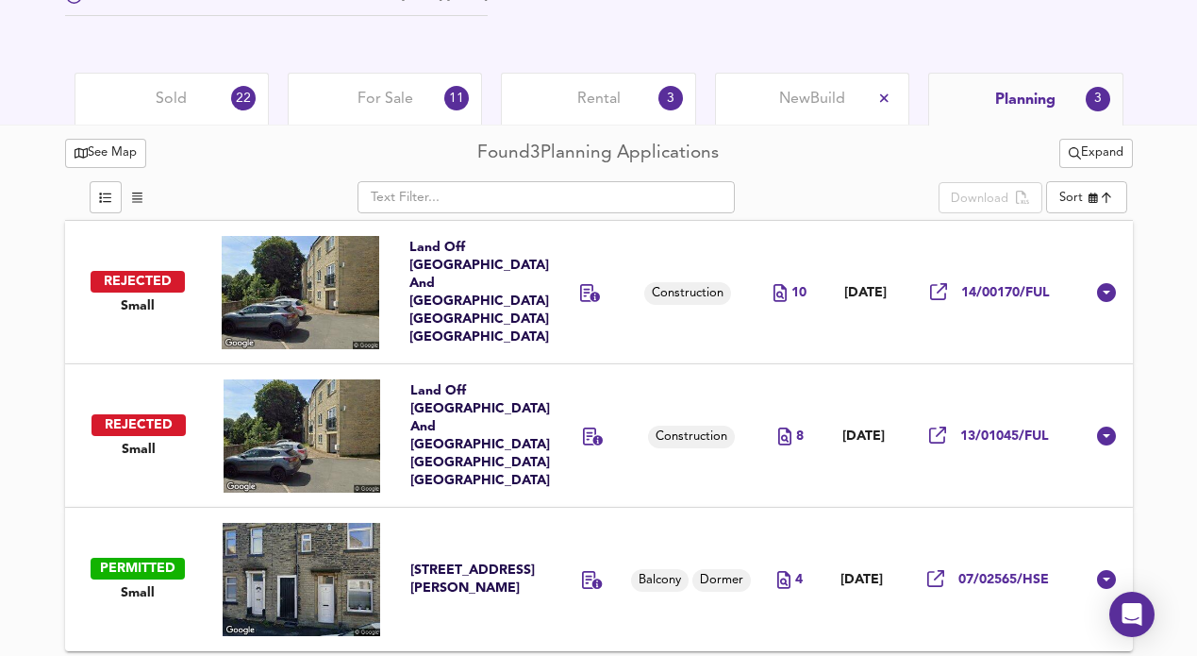
scroll to position [863, 0]
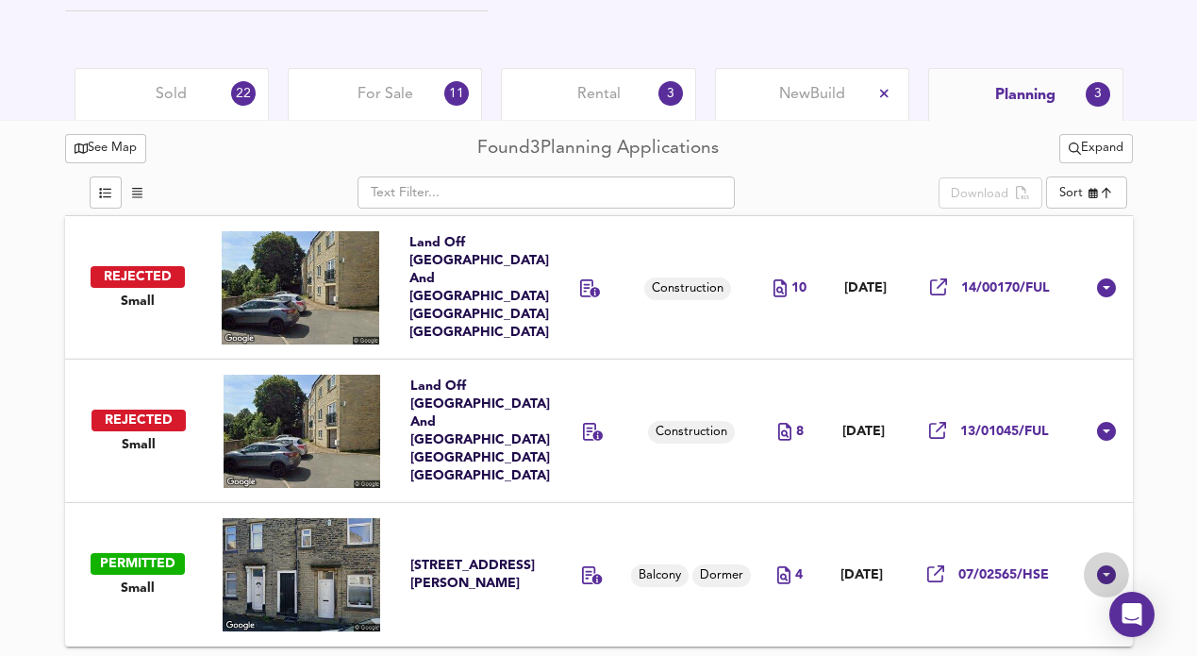
click at [1094, 577] on div at bounding box center [1106, 574] width 45 height 45
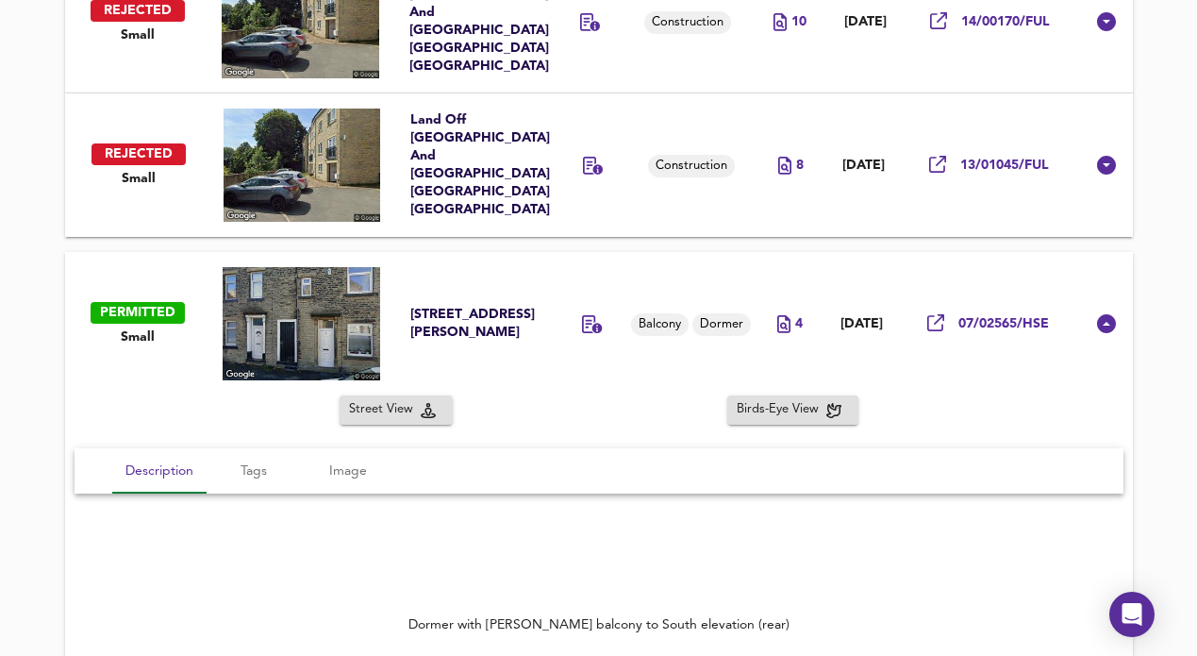
scroll to position [1134, 0]
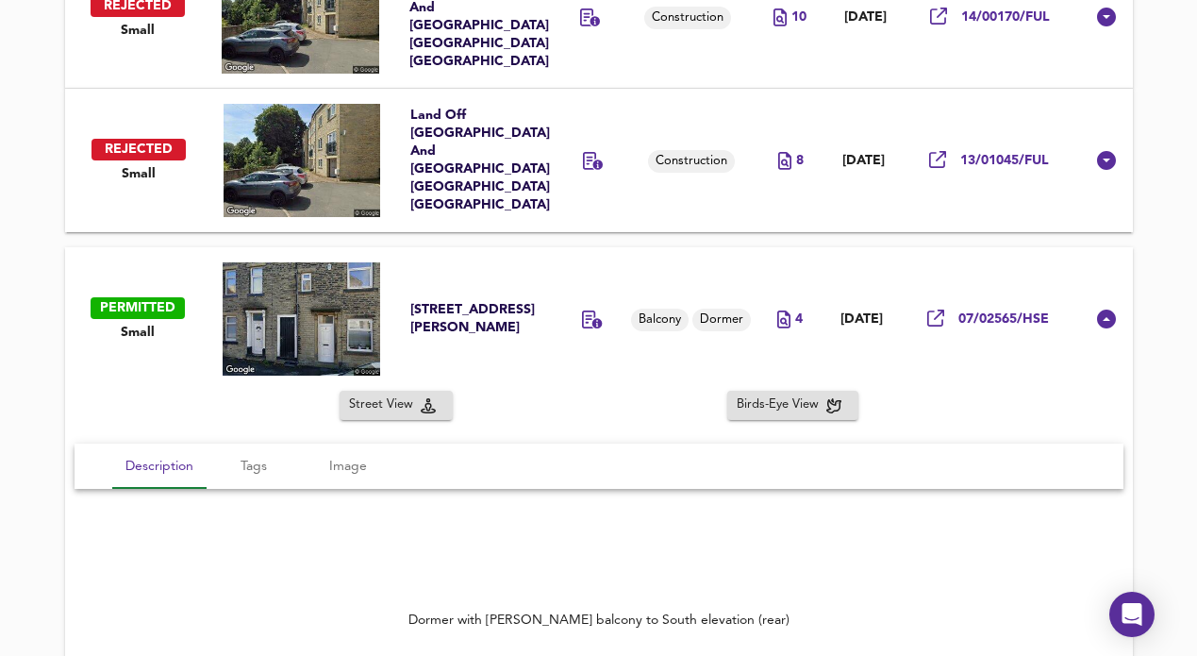
click at [342, 316] on img at bounding box center [302, 318] width 158 height 113
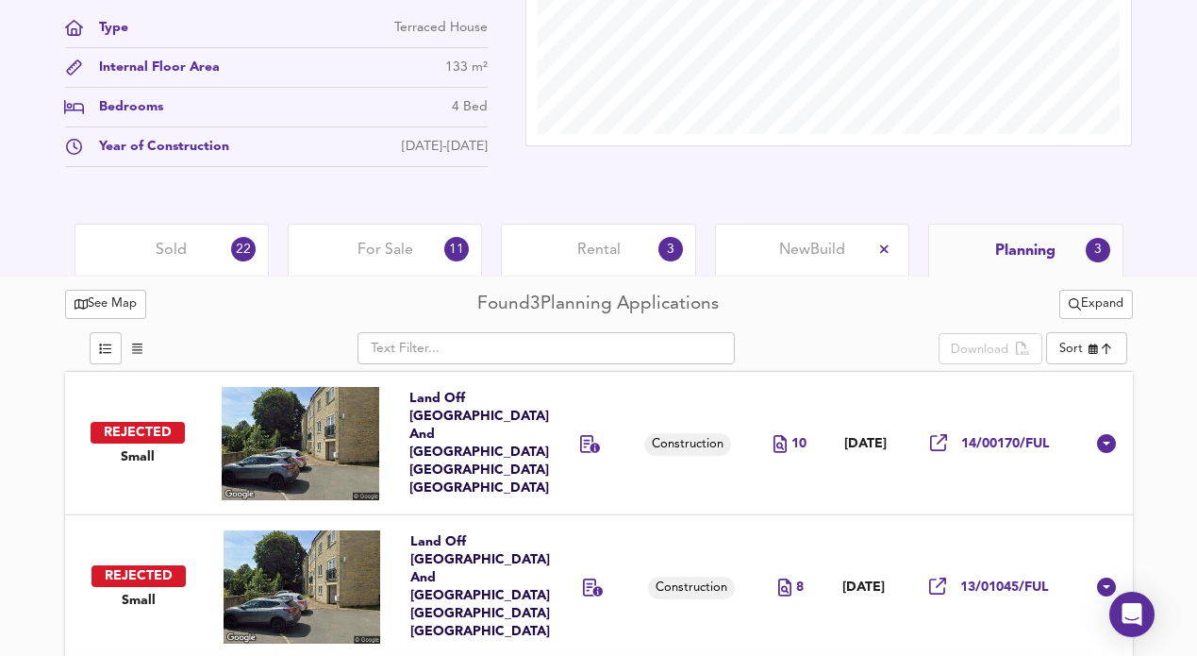
scroll to position [738, 0]
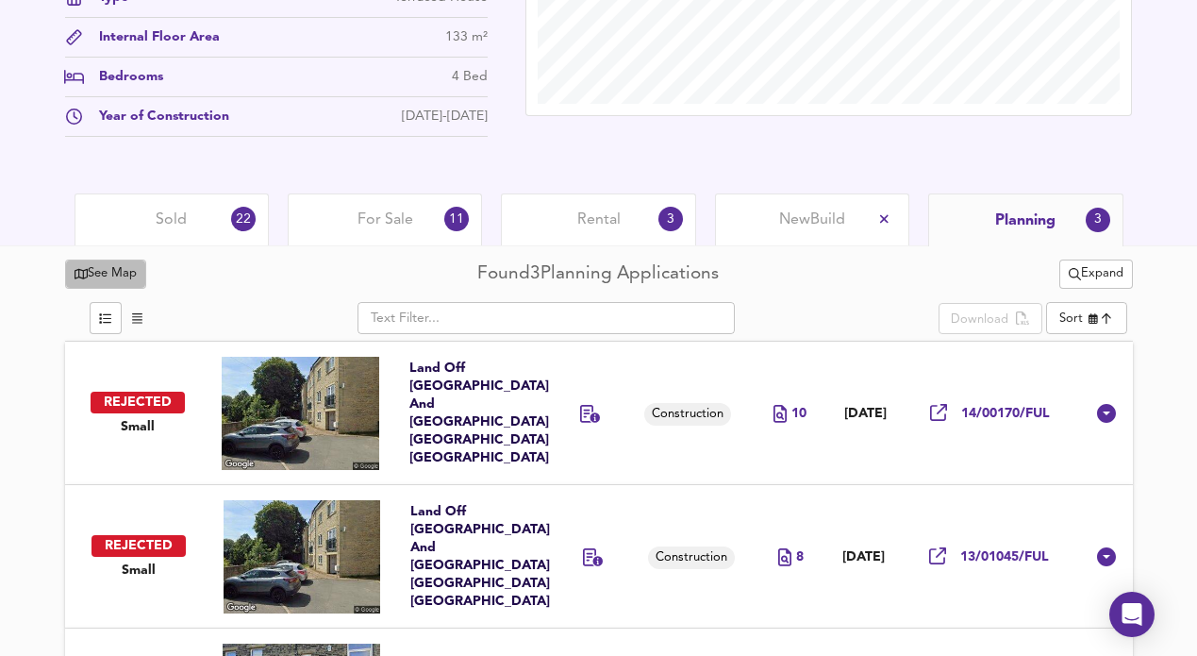
click at [119, 280] on span "See Map" at bounding box center [106, 274] width 63 height 22
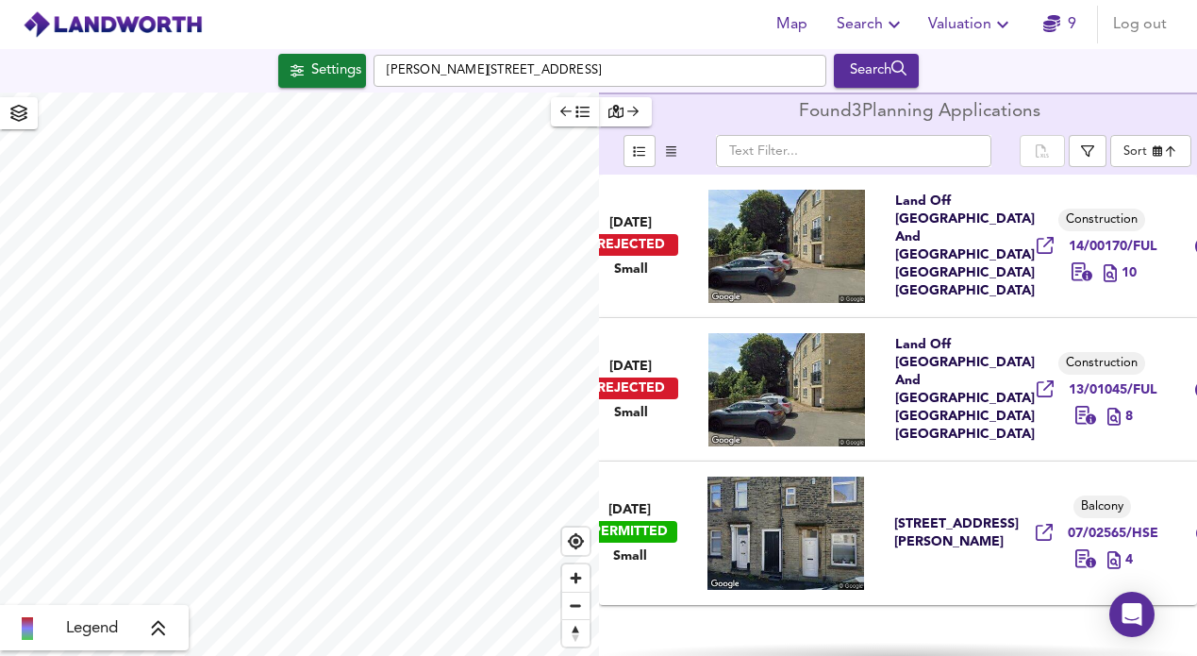
checkbox input "false"
